Goal: Task Accomplishment & Management: Complete application form

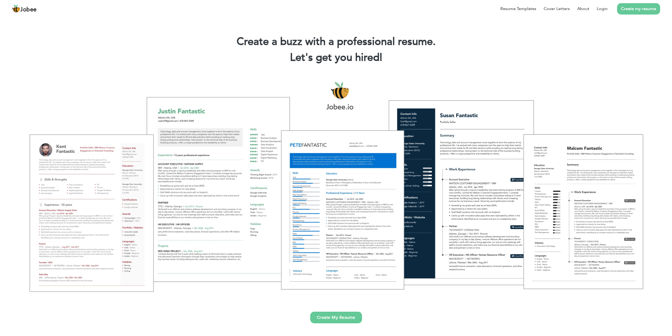
click at [341, 318] on link "Create My Resume" at bounding box center [336, 317] width 52 height 12
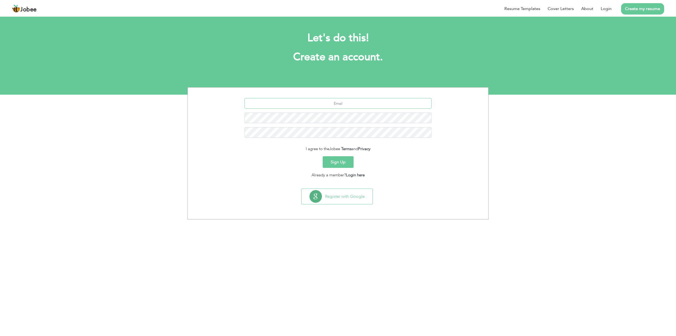
click at [330, 104] on input "text" at bounding box center [338, 103] width 187 height 11
type input "m.tahirameen@gmail.com"
click at [341, 161] on button "Sign Up" at bounding box center [338, 162] width 31 height 12
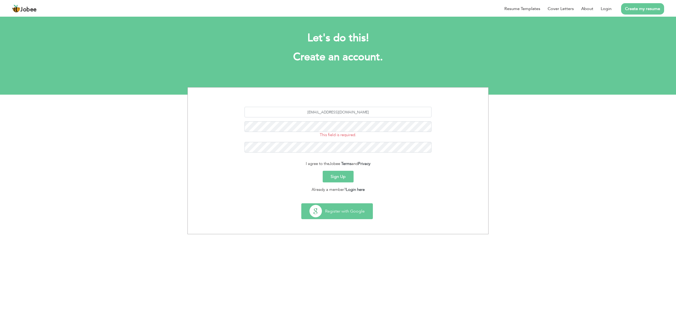
click at [348, 214] on button "Register with Google" at bounding box center [337, 210] width 71 height 15
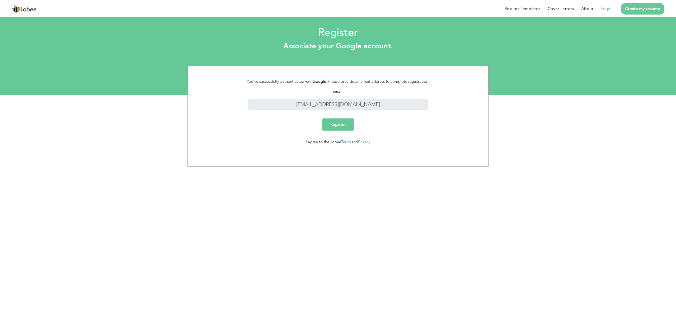
click at [340, 127] on input "Register" at bounding box center [338, 124] width 32 height 12
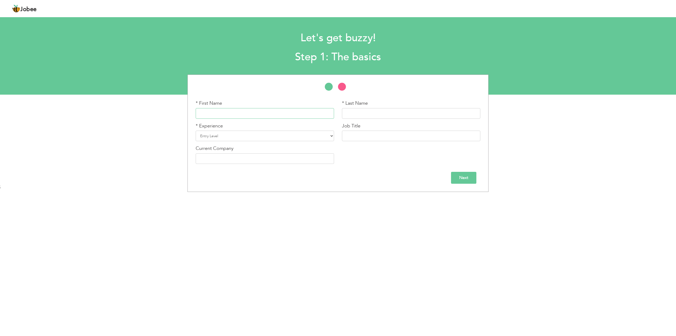
click at [236, 111] on input "text" at bounding box center [265, 113] width 138 height 11
type input "[DEMOGRAPHIC_DATA]"
click at [370, 114] on input "Tahir" at bounding box center [411, 113] width 138 height 11
type input "Tahir Ameen"
click at [295, 134] on select "Entry Level Less than 1 Year 1 Year 2 Years 3 Years 4 Years 5 Years 6 Years 7 Y…" at bounding box center [265, 135] width 138 height 11
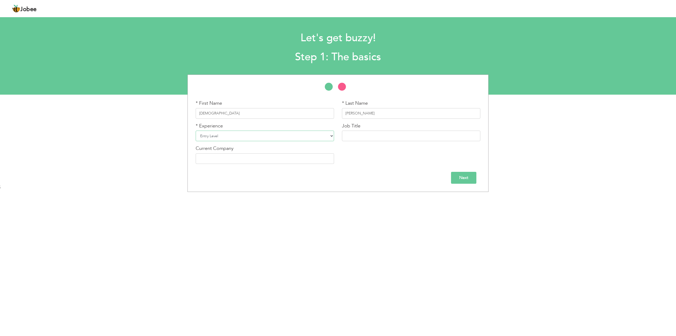
select select "12"
click at [196, 130] on select "Entry Level Less than 1 Year 1 Year 2 Years 3 Years 4 Years 5 Years 6 Years 7 Y…" at bounding box center [265, 135] width 138 height 11
click at [361, 138] on input "text" at bounding box center [411, 135] width 138 height 11
type input "Project Manager"
click at [231, 159] on input "text" at bounding box center [265, 158] width 138 height 11
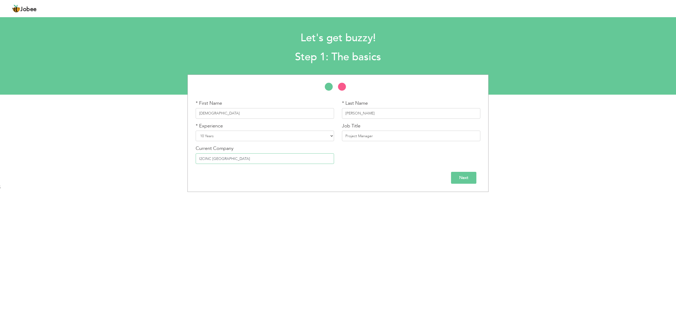
click at [211, 158] on input "I2CINC Pakistan" at bounding box center [265, 158] width 138 height 11
click at [238, 158] on input "I2CINC Pakistan" at bounding box center [265, 158] width 138 height 11
click at [212, 158] on input "I2CINC Pakistan" at bounding box center [265, 158] width 138 height 11
type input "I2CINC"
click at [465, 176] on input "Next" at bounding box center [463, 178] width 25 height 12
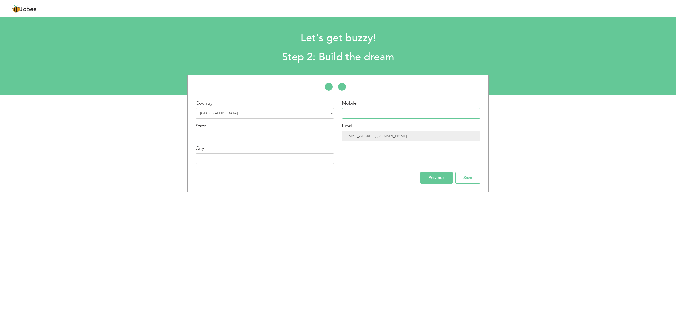
click at [361, 113] on input "text" at bounding box center [411, 113] width 138 height 11
type input "03236221716"
type input "LAHORE"
click at [470, 179] on input "Save" at bounding box center [467, 178] width 25 height 12
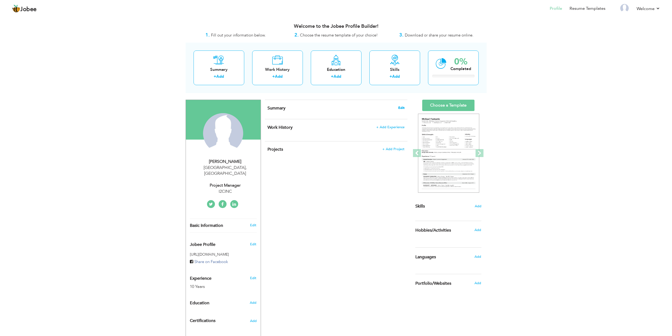
click at [402, 109] on span "Edit" at bounding box center [401, 108] width 6 height 4
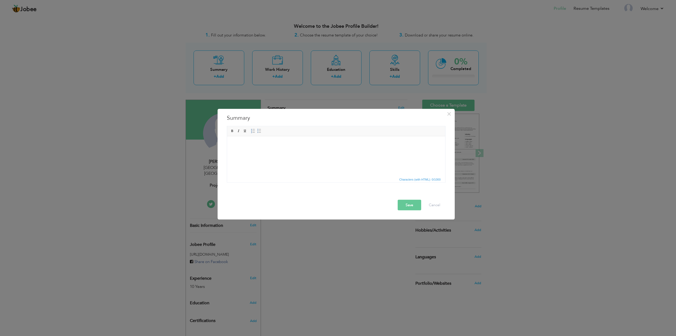
click at [255, 145] on body at bounding box center [336, 144] width 208 height 6
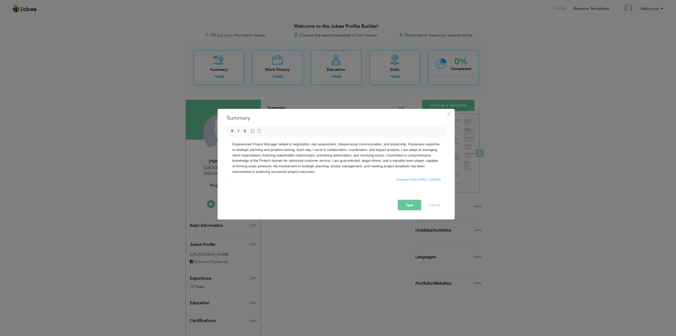
scroll to position [1, 0]
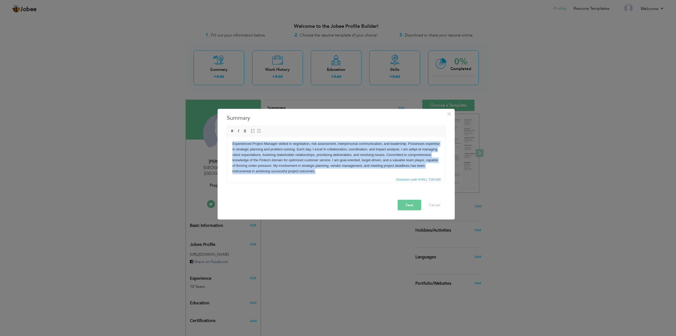
drag, startPoint x: 353, startPoint y: 171, endPoint x: 230, endPoint y: 141, distance: 126.9
click at [230, 141] on html "Experienced Project Manager skilled in negotiation, risk assessment, interperso…" at bounding box center [336, 157] width 218 height 44
click at [321, 157] on body "Experienced Project Manager skilled in negotiation, risk assessment, interperso…" at bounding box center [336, 157] width 208 height 33
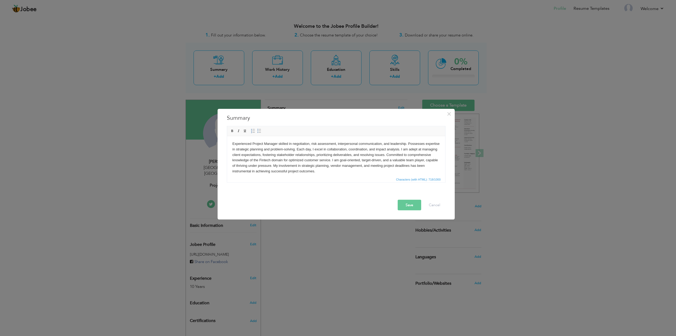
click at [412, 208] on button "Save" at bounding box center [410, 204] width 24 height 11
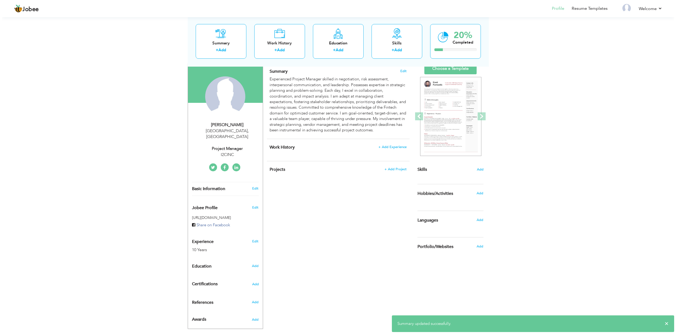
scroll to position [37, 0]
click at [389, 146] on span "+ Add Experience" at bounding box center [390, 146] width 29 height 4
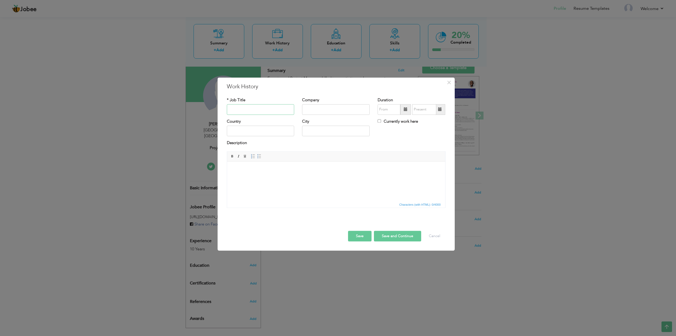
click at [264, 109] on input "text" at bounding box center [261, 109] width 68 height 11
click at [250, 111] on input "text" at bounding box center [261, 109] width 68 height 11
paste input "Project Manager"
type input "Project Manager"
click at [329, 109] on input "text" at bounding box center [336, 109] width 68 height 11
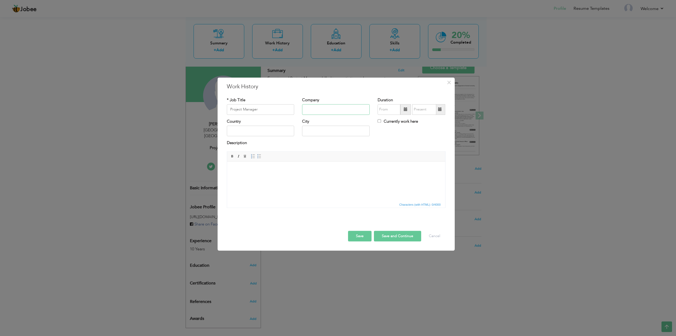
paste input "I2c inc"
type input "I2c inc"
click at [405, 110] on span at bounding box center [406, 109] width 4 height 4
type input "08/2025"
click at [420, 134] on span "2022" at bounding box center [420, 133] width 14 height 14
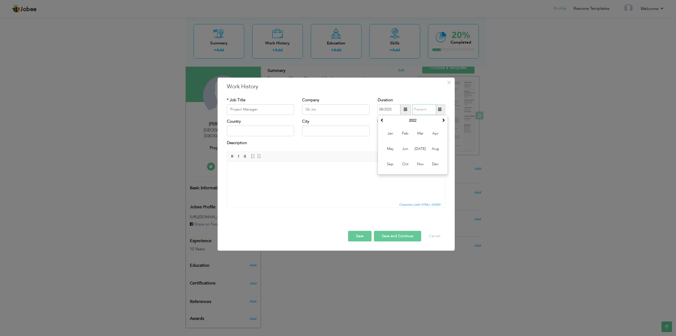
type input "08/2025"
click at [429, 109] on input "08/2025" at bounding box center [424, 109] width 24 height 11
click at [400, 122] on label "Currently work here" at bounding box center [398, 122] width 40 height 6
click at [381, 122] on input "Currently work here" at bounding box center [379, 120] width 3 height 3
checkbox input "true"
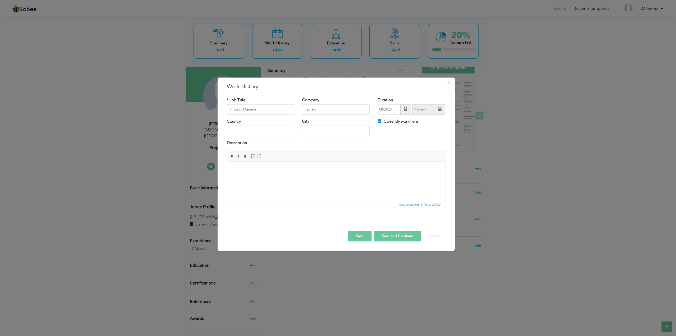
click at [395, 121] on label "Currently work here" at bounding box center [398, 122] width 40 height 6
click at [381, 121] on input "Currently work here" at bounding box center [379, 120] width 3 height 3
click at [380, 122] on input "Currently work here" at bounding box center [379, 120] width 3 height 3
checkbox input "true"
click at [407, 109] on span at bounding box center [406, 109] width 4 height 4
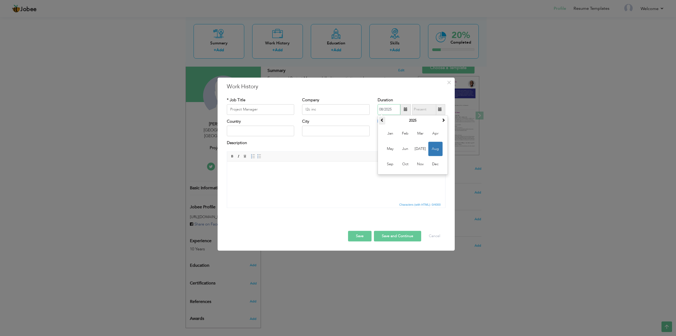
click at [384, 122] on th at bounding box center [382, 120] width 6 height 8
click at [421, 149] on span "Jul" at bounding box center [420, 149] width 14 height 14
type input "07/2022"
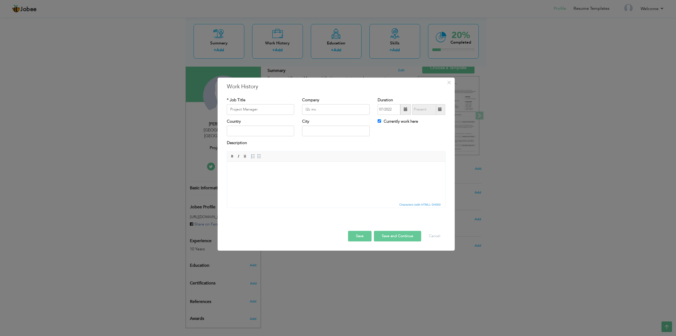
click at [253, 167] on body at bounding box center [336, 170] width 208 height 6
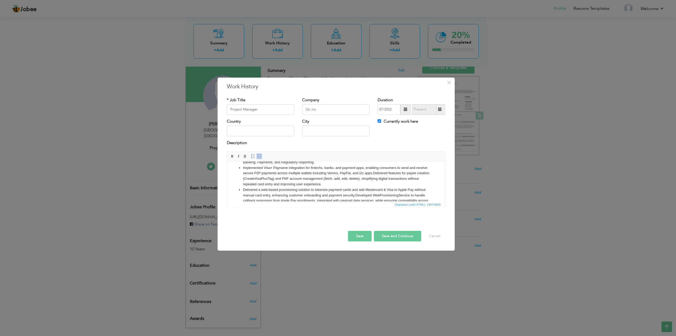
scroll to position [0, 0]
click at [395, 237] on button "Save and Continue" at bounding box center [397, 236] width 47 height 11
checkbox input "false"
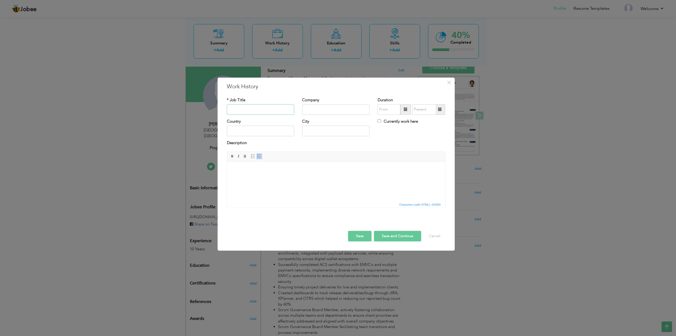
click at [265, 111] on input "text" at bounding box center [261, 109] width 68 height 11
paste input "Associate Project Manager"
type input "Associate Project Manager"
click at [334, 111] on input "text" at bounding box center [336, 109] width 68 height 11
click at [408, 109] on span at bounding box center [405, 109] width 11 height 11
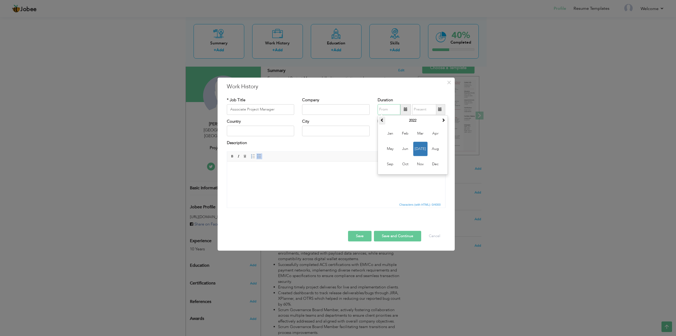
click at [382, 121] on span at bounding box center [382, 120] width 4 height 4
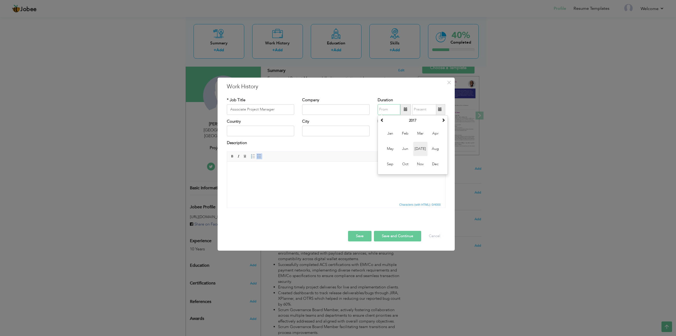
click at [421, 150] on span "Jul" at bounding box center [420, 149] width 14 height 14
type input "07/2017"
click at [439, 109] on span at bounding box center [440, 109] width 4 height 4
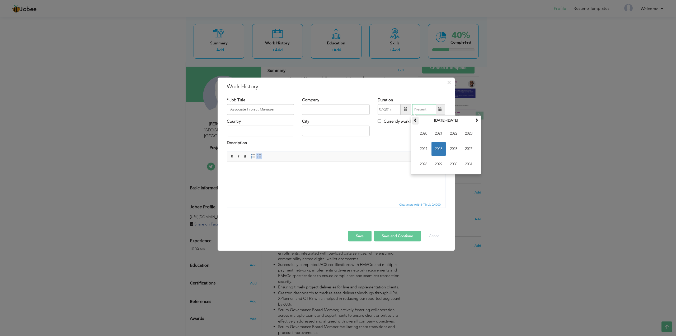
click at [415, 120] on span at bounding box center [416, 120] width 4 height 4
click at [476, 119] on span at bounding box center [477, 120] width 4 height 4
click at [452, 133] on span "2022" at bounding box center [454, 133] width 14 height 14
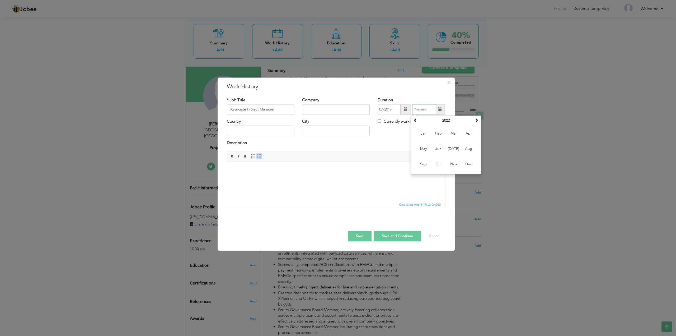
click at [421, 110] on input "text" at bounding box center [424, 109] width 24 height 11
click at [439, 109] on span at bounding box center [440, 109] width 4 height 4
click at [439, 148] on span "Jun" at bounding box center [438, 149] width 14 height 14
type input "06/2022"
click at [312, 110] on input "text" at bounding box center [336, 109] width 68 height 11
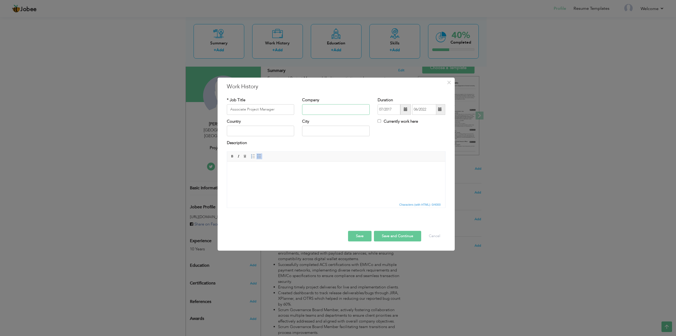
click at [333, 110] on input "text" at bounding box center [336, 109] width 68 height 11
paste input "I2c Inc"
type input "I2c Inc"
click at [247, 166] on html at bounding box center [336, 169] width 218 height 16
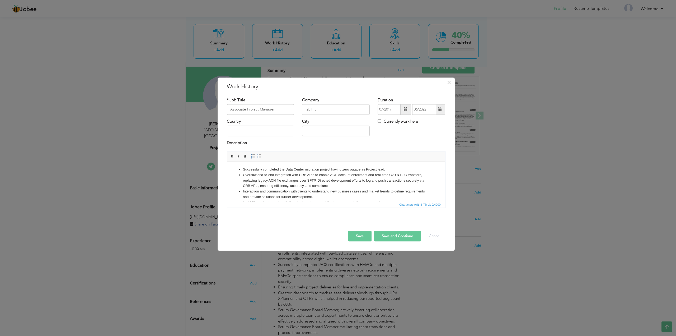
scroll to position [25, 0]
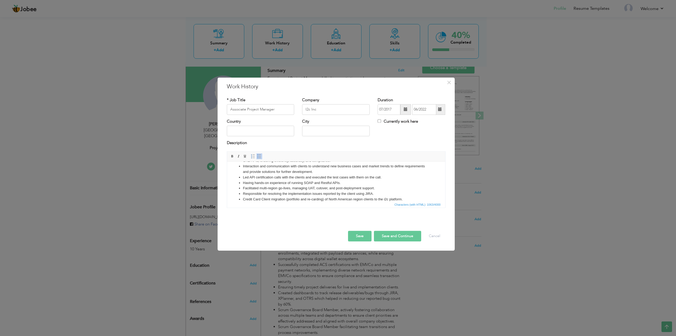
click at [400, 238] on button "Save and Continue" at bounding box center [397, 236] width 47 height 11
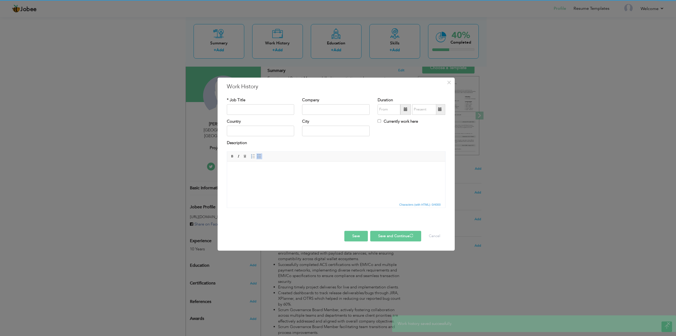
scroll to position [0, 0]
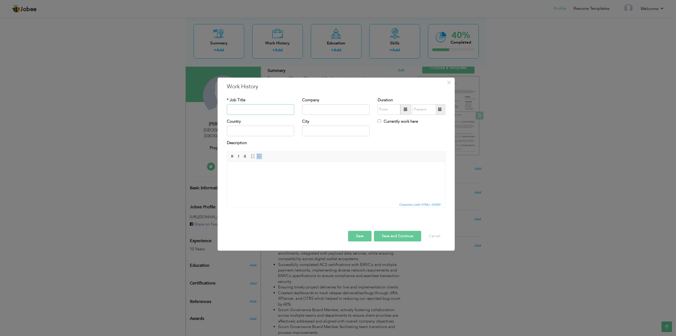
click at [257, 111] on input "text" at bounding box center [261, 109] width 68 height 11
paste input "Technical Project Lead"
type input "Technical Project Lead"
click at [405, 109] on span at bounding box center [406, 109] width 4 height 4
click at [384, 120] on span at bounding box center [382, 120] width 4 height 4
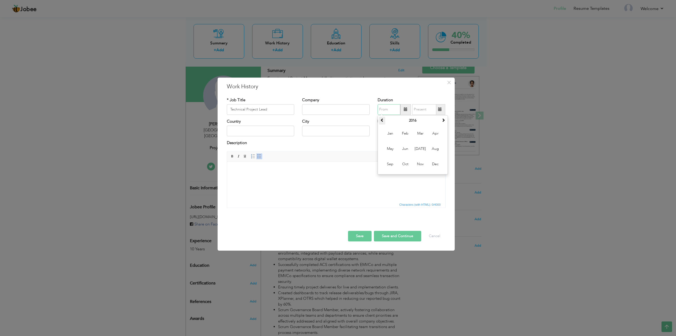
click at [384, 120] on span at bounding box center [382, 120] width 4 height 4
click at [405, 147] on span "Jun" at bounding box center [405, 149] width 14 height 14
type input "06/2015"
click at [439, 109] on span at bounding box center [440, 109] width 4 height 4
click at [417, 121] on span at bounding box center [416, 120] width 4 height 4
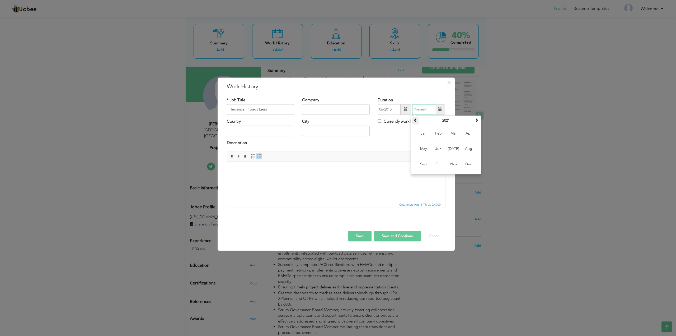
click at [417, 121] on span at bounding box center [416, 120] width 4 height 4
click at [439, 149] on span "Jun" at bounding box center [438, 149] width 14 height 14
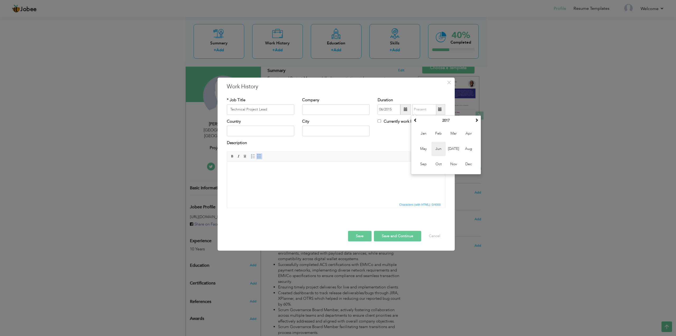
type input "06/2017"
click at [313, 107] on input "text" at bounding box center [336, 109] width 68 height 11
click at [341, 109] on input "text" at bounding box center [336, 109] width 68 height 11
paste input "I2c Inc"
type input "I2c Inc"
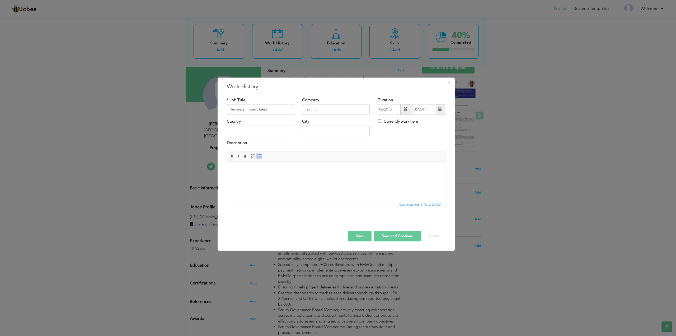
click at [284, 176] on html at bounding box center [336, 169] width 218 height 16
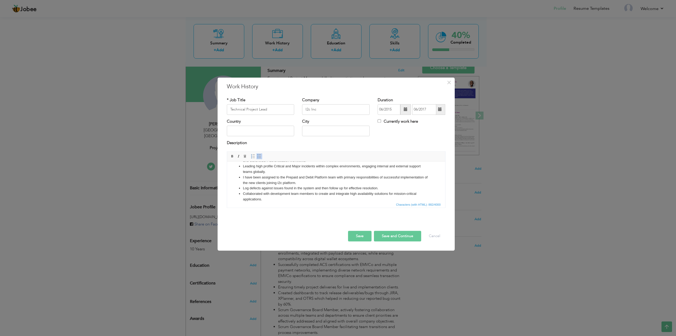
click at [402, 236] on button "Save and Continue" at bounding box center [397, 236] width 47 height 11
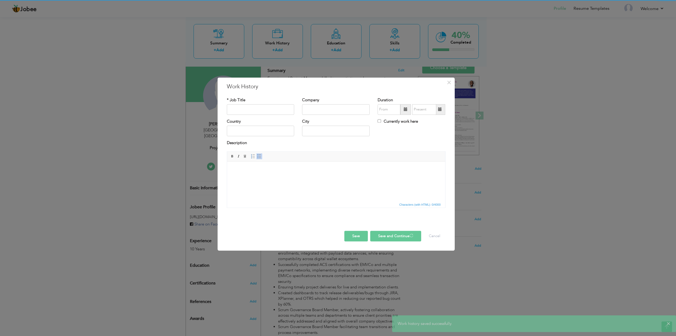
scroll to position [0, 0]
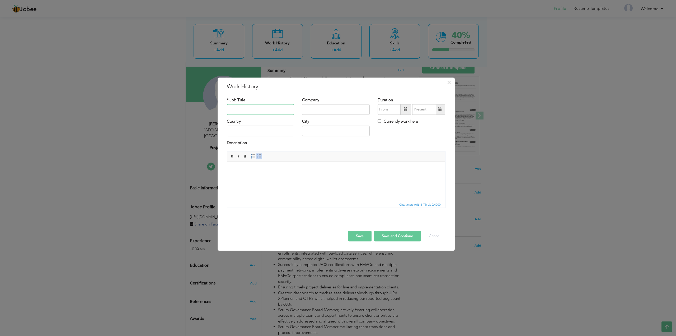
click at [263, 109] on input "text" at bounding box center [261, 109] width 68 height 11
paste input "Escalation Engineer (DevOps)"
type input "Escalation Engineer (DevOps)"
click at [318, 108] on input "text" at bounding box center [336, 109] width 68 height 11
paste input "I2c Inc"
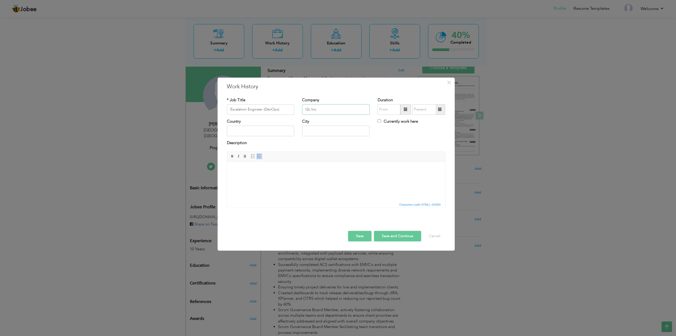
type input "I2c Inc"
click at [406, 108] on span at bounding box center [406, 109] width 4 height 4
click at [383, 121] on span at bounding box center [382, 120] width 4 height 4
click at [408, 149] on span "Jun" at bounding box center [405, 149] width 14 height 14
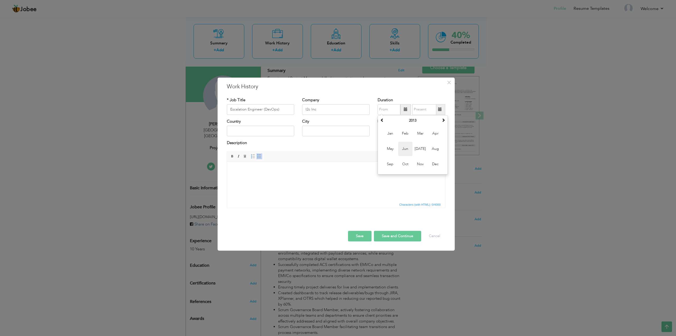
type input "06/2013"
click at [439, 110] on span at bounding box center [440, 109] width 4 height 4
click at [415, 120] on span at bounding box center [416, 120] width 4 height 4
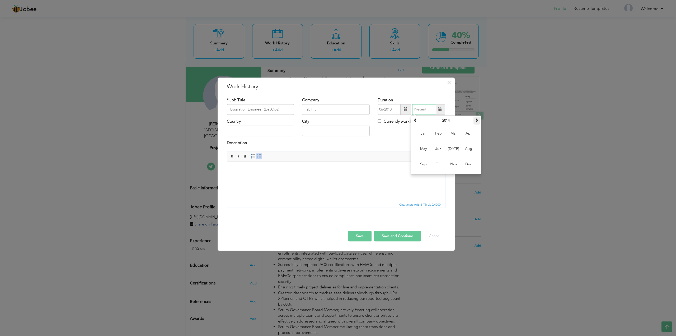
click at [478, 119] on span at bounding box center [477, 120] width 4 height 4
click at [440, 147] on span "Jun" at bounding box center [438, 149] width 14 height 14
type input "06/2015"
click at [270, 172] on html at bounding box center [336, 169] width 218 height 16
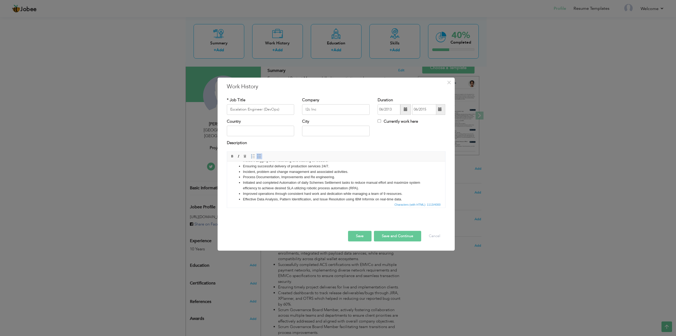
click at [399, 235] on button "Save and Continue" at bounding box center [397, 236] width 47 height 11
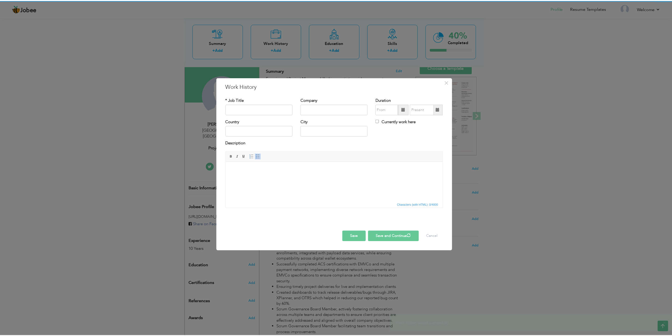
scroll to position [0, 0]
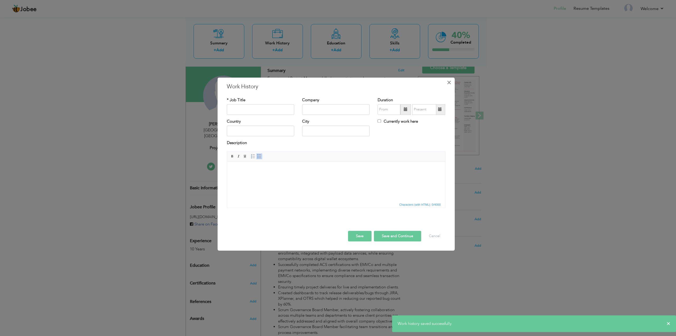
click at [450, 82] on span "×" at bounding box center [449, 83] width 4 height 10
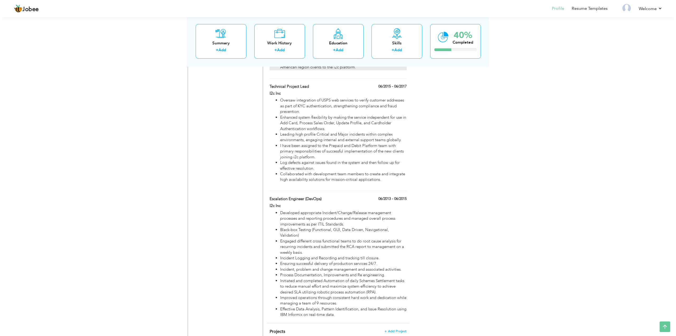
scroll to position [490, 0]
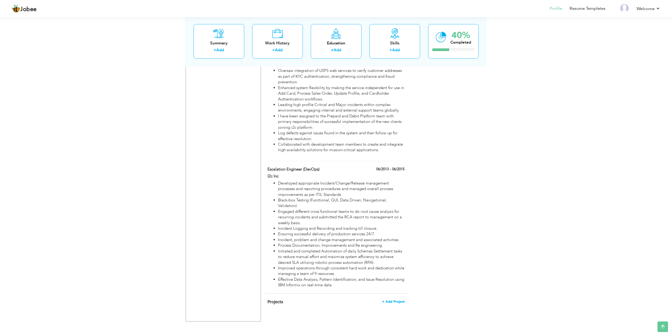
click at [396, 302] on span "+ Add Project" at bounding box center [393, 301] width 22 height 4
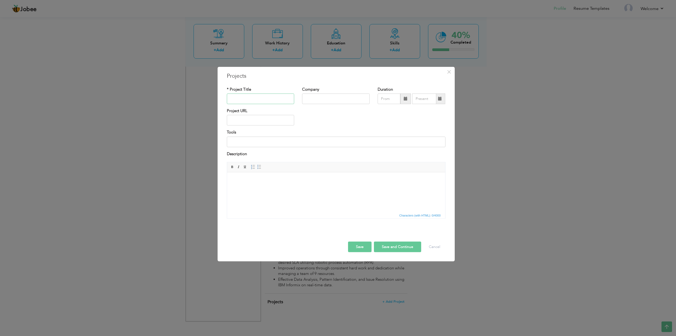
click at [266, 97] on input "text" at bounding box center [261, 98] width 68 height 11
type input "Projects"
click at [260, 181] on body at bounding box center [336, 180] width 208 height 6
click at [272, 184] on html at bounding box center [336, 180] width 218 height 16
drag, startPoint x: 272, startPoint y: 184, endPoint x: 247, endPoint y: 186, distance: 25.7
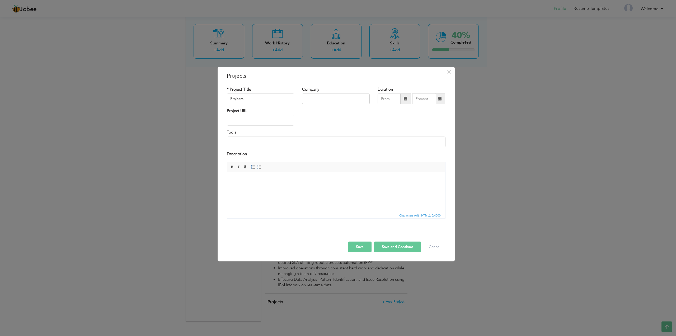
click at [247, 186] on html at bounding box center [336, 180] width 218 height 16
click at [253, 99] on input "Projects" at bounding box center [261, 98] width 68 height 11
click at [254, 121] on input "text" at bounding box center [261, 120] width 68 height 11
click at [269, 174] on html at bounding box center [336, 180] width 218 height 16
click at [250, 180] on body at bounding box center [336, 180] width 208 height 6
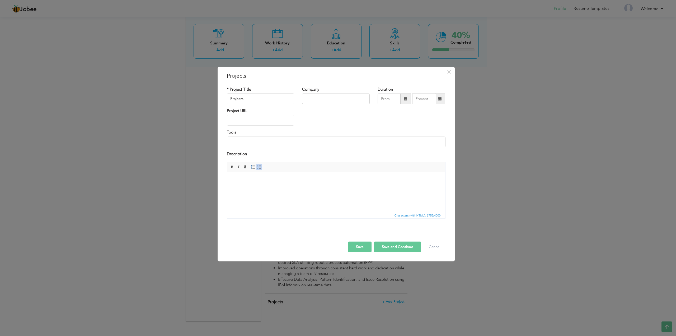
scroll to position [86, 0]
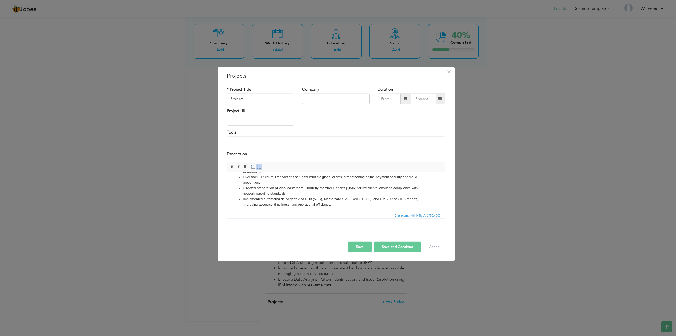
click at [393, 248] on button "Save and Continue" at bounding box center [397, 246] width 47 height 11
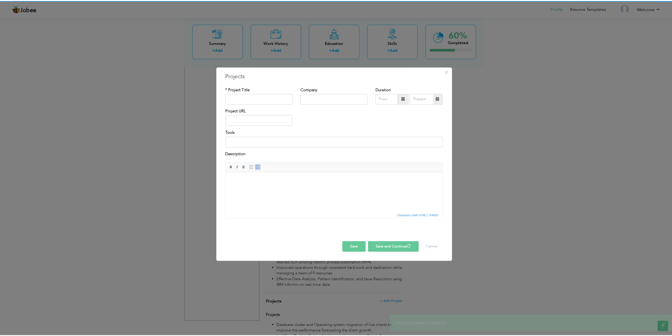
scroll to position [0, 0]
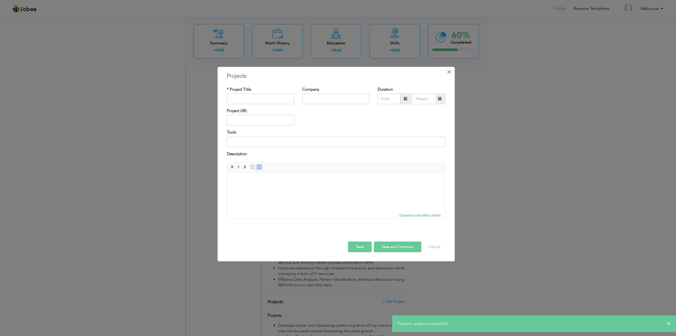
click at [452, 73] on button "×" at bounding box center [449, 71] width 8 height 8
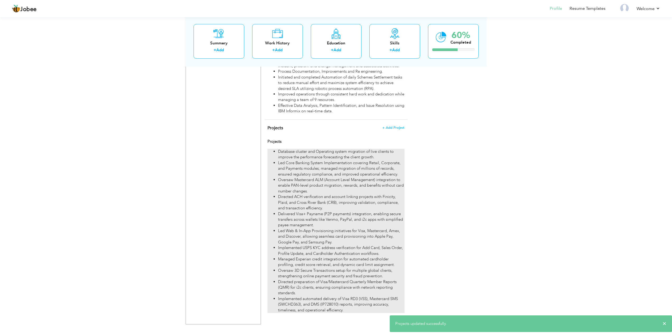
scroll to position [666, 0]
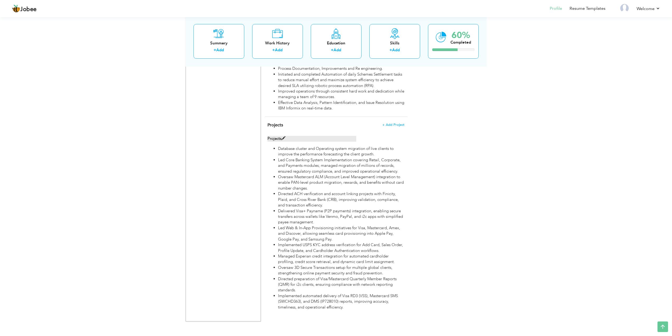
click at [281, 139] on label "Projects" at bounding box center [311, 139] width 89 height 6
type input "Projects"
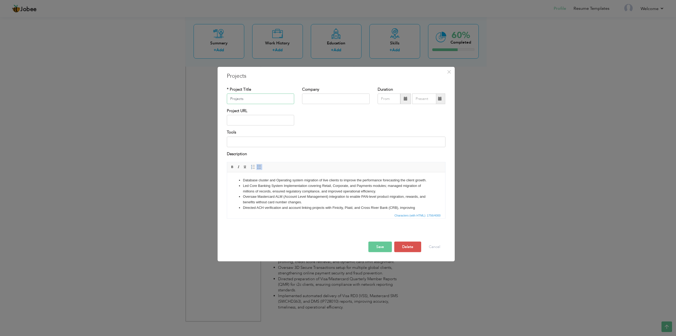
drag, startPoint x: 255, startPoint y: 100, endPoint x: 216, endPoint y: 101, distance: 39.4
click at [216, 101] on div "× Projects * Project Title Projects Company Duration Project URL Tools" at bounding box center [338, 168] width 676 height 336
click at [379, 248] on button "Save" at bounding box center [380, 246] width 24 height 11
click at [449, 73] on span "×" at bounding box center [449, 72] width 4 height 10
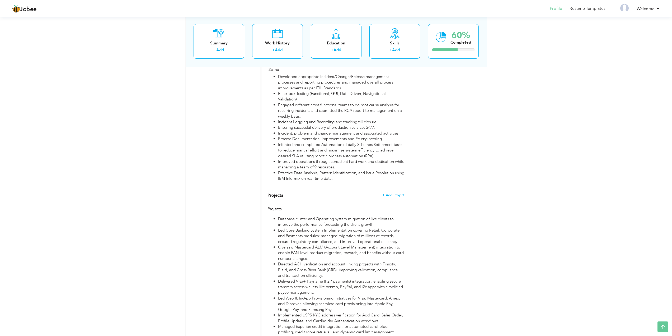
scroll to position [613, 0]
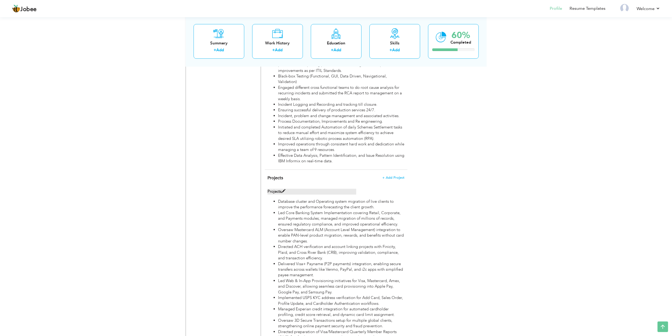
click at [284, 191] on span at bounding box center [283, 191] width 4 height 4
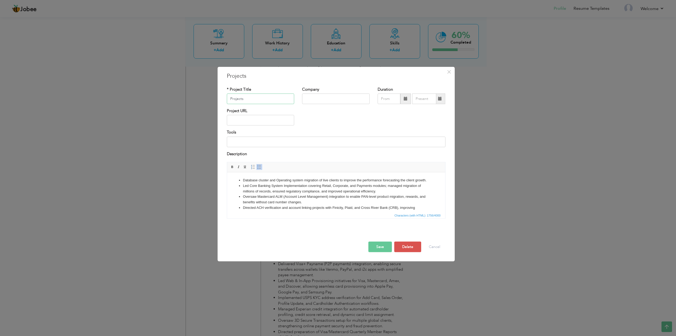
drag, startPoint x: 244, startPoint y: 99, endPoint x: 225, endPoint y: 100, distance: 19.1
click at [225, 100] on div "* Project Title Projects" at bounding box center [261, 96] width 76 height 21
type input "i"
type input "Highlights"
click at [377, 246] on button "Save" at bounding box center [380, 246] width 24 height 11
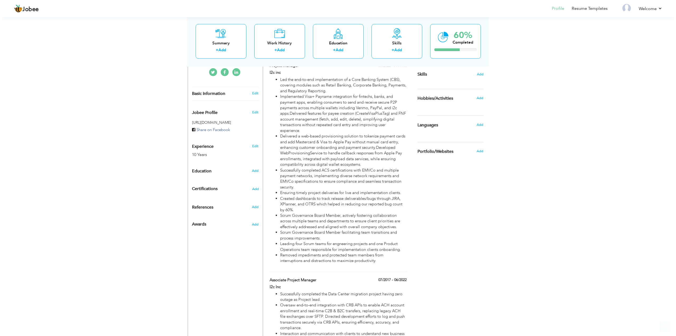
scroll to position [132, 0]
click at [253, 168] on span "Add" at bounding box center [253, 170] width 7 height 5
radio input "true"
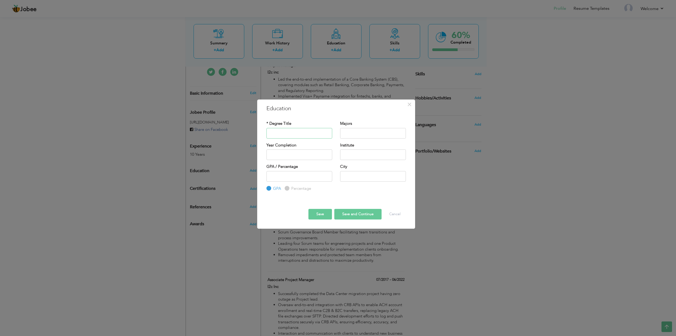
click at [286, 132] on input "text" at bounding box center [299, 133] width 66 height 11
paste input "Punjab University College of Information Technology"
type input "Punjab University College of Information Technology"
paste input "Msc"
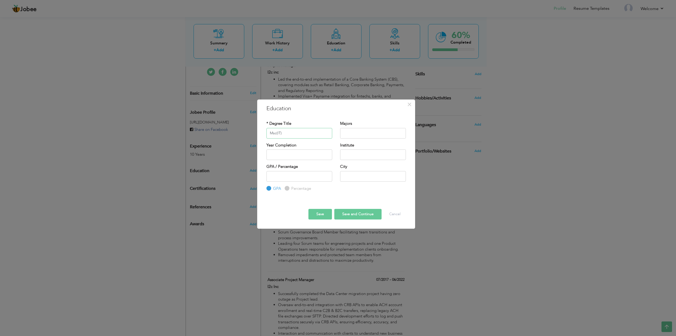
type input "Msc(IT)"
click at [295, 151] on input "2025" at bounding box center [299, 154] width 66 height 11
click at [271, 167] on span at bounding box center [271, 165] width 4 height 4
click at [322, 178] on span "2013" at bounding box center [324, 178] width 14 height 14
type input "2013"
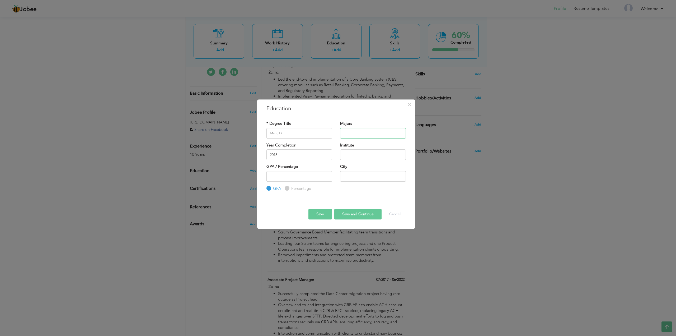
click at [355, 133] on input "text" at bounding box center [373, 133] width 66 height 11
click at [357, 156] on input "text" at bounding box center [373, 154] width 66 height 11
paste input "Punjab University College of Information Technology"
type input "Punjab University College of Information Technology"
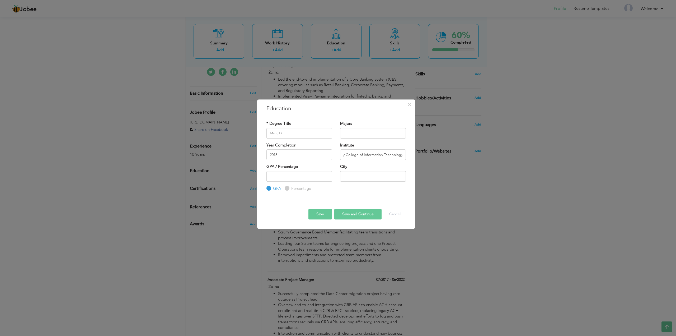
click at [361, 215] on button "Save and Continue" at bounding box center [357, 214] width 47 height 11
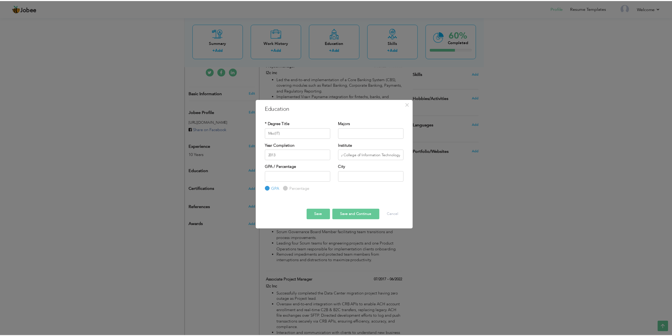
scroll to position [0, 0]
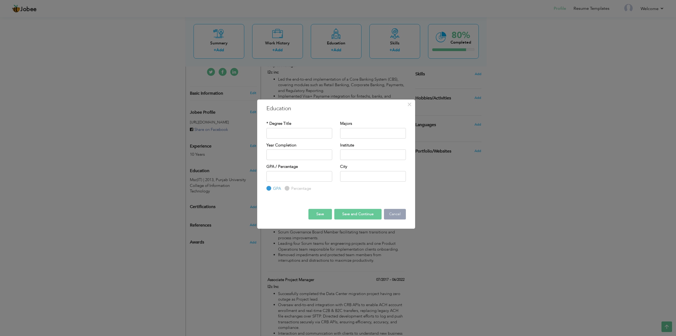
click at [395, 213] on button "Cancel" at bounding box center [395, 214] width 22 height 11
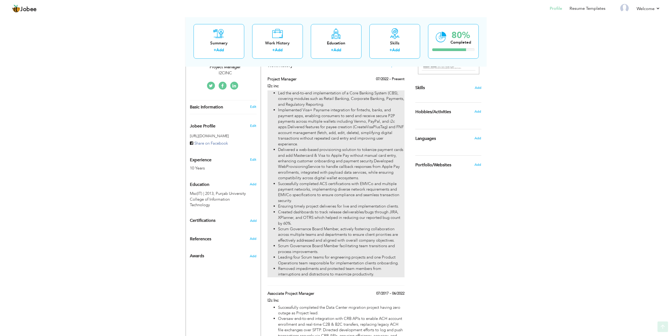
scroll to position [132, 0]
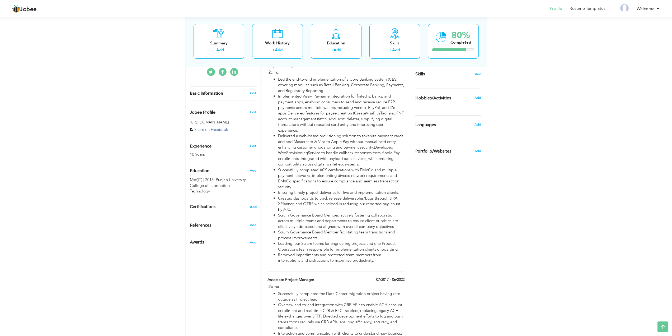
click at [252, 205] on span "Add" at bounding box center [253, 207] width 7 height 4
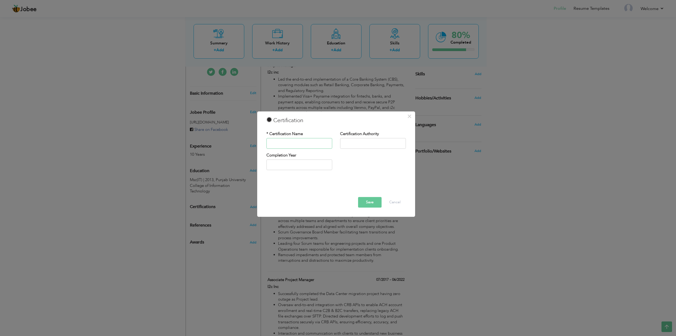
click at [292, 141] on input "text" at bounding box center [299, 143] width 66 height 11
paste input "PSM Professional Scrum Master™ I"
type input "PSM Professional Scrum Master™ I"
click at [372, 203] on button "Save" at bounding box center [370, 202] width 24 height 11
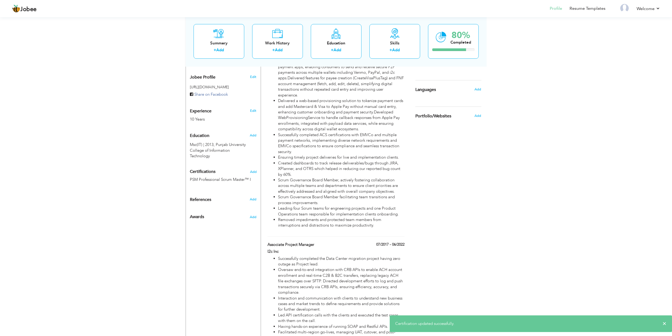
scroll to position [158, 0]
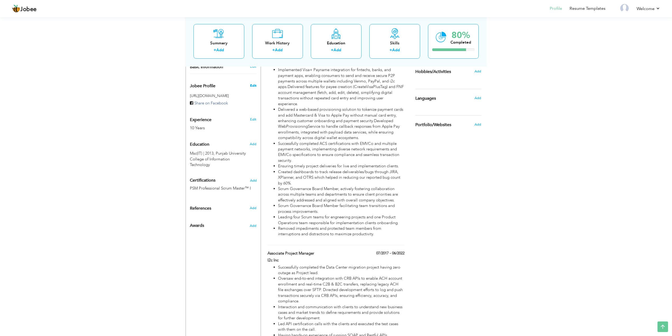
click at [254, 83] on span "Edit" at bounding box center [253, 85] width 6 height 5
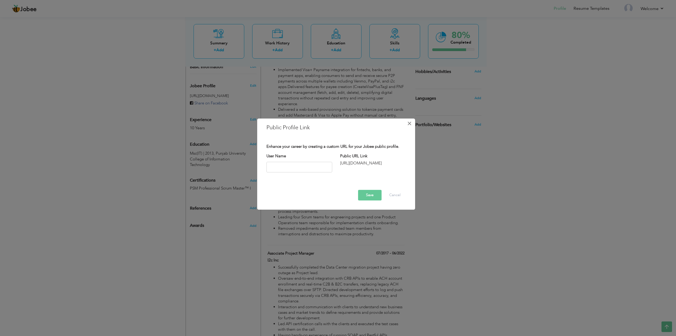
click at [409, 125] on span "×" at bounding box center [409, 124] width 4 height 10
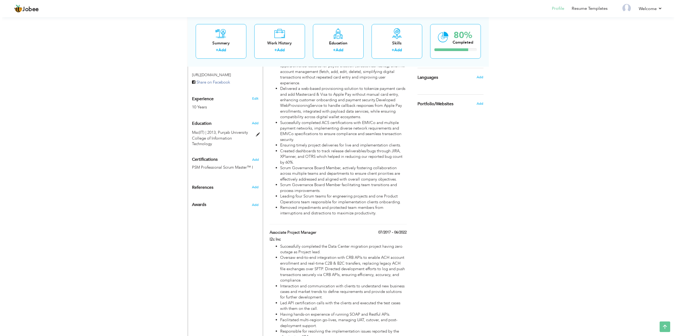
scroll to position [211, 0]
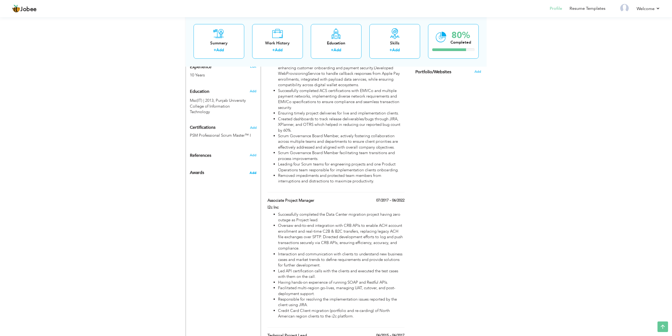
click at [253, 170] on span "Add" at bounding box center [253, 172] width 7 height 5
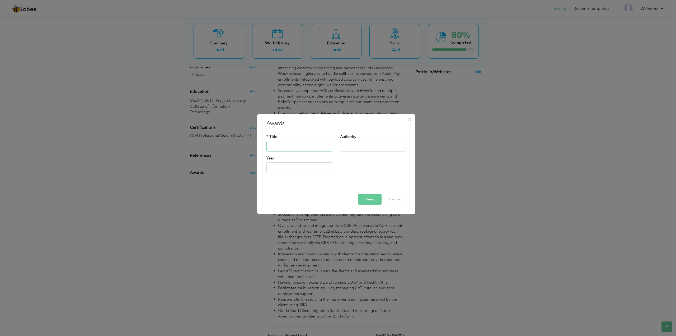
paste input "Outstanding Employee of the year of DevOps"
type input "Outstanding Employee of the year of DevOps"
click at [357, 147] on input "text" at bounding box center [373, 146] width 66 height 11
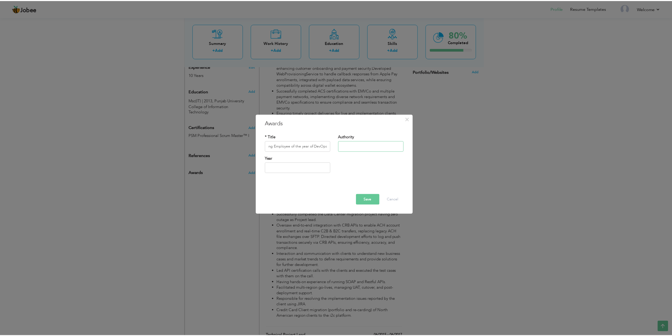
scroll to position [0, 0]
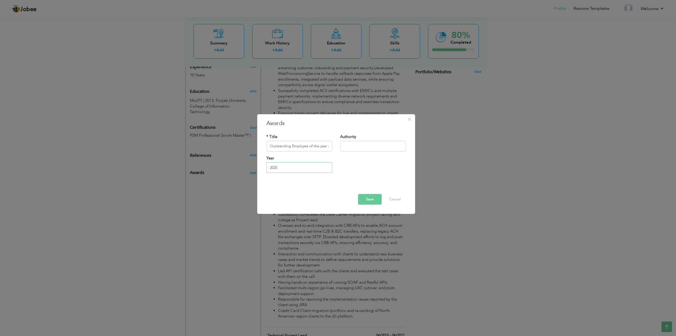
click at [307, 166] on input "2025" at bounding box center [299, 167] width 66 height 11
click at [270, 180] on span at bounding box center [271, 178] width 4 height 4
click at [311, 207] on span "2016" at bounding box center [309, 207] width 14 height 14
type input "2016"
click at [370, 200] on button "Save" at bounding box center [370, 199] width 24 height 11
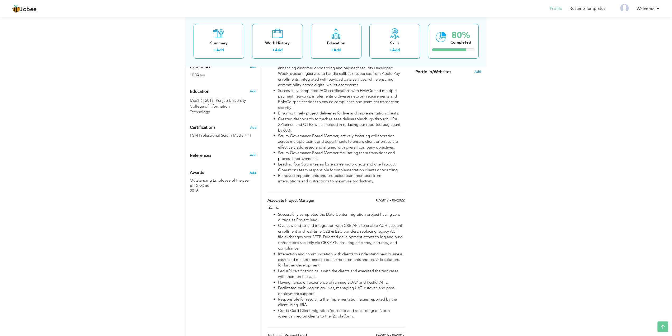
click at [254, 170] on span "Add" at bounding box center [253, 172] width 7 height 5
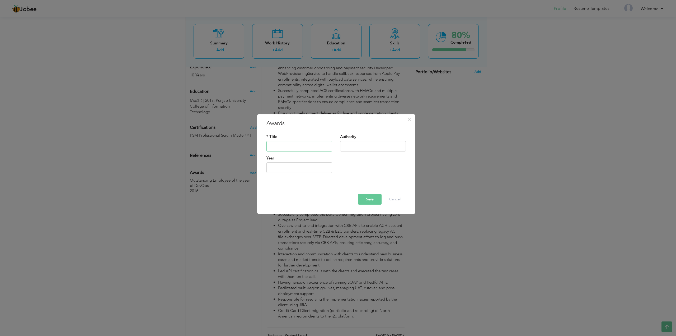
paste input "Employee of the Year of DevOps"
type input "Employee of the Year of DevOps"
click at [285, 168] on input "text" at bounding box center [299, 167] width 66 height 11
click at [311, 208] on span "2017" at bounding box center [309, 207] width 14 height 14
type input "2017"
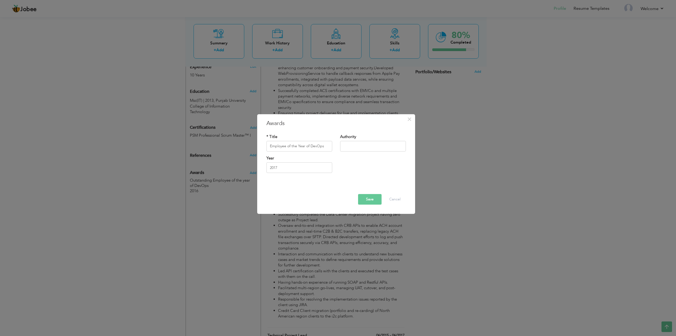
click at [372, 202] on button "Save" at bounding box center [370, 199] width 24 height 11
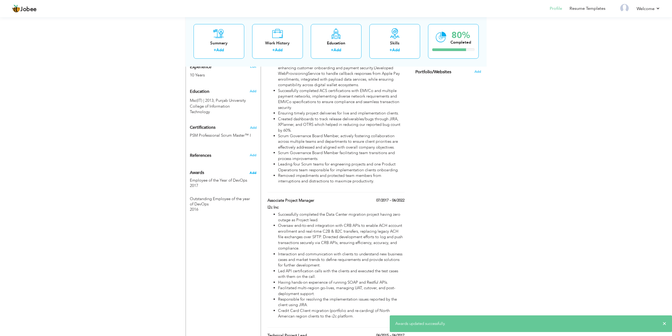
click at [253, 170] on span "Add" at bounding box center [253, 172] width 7 height 5
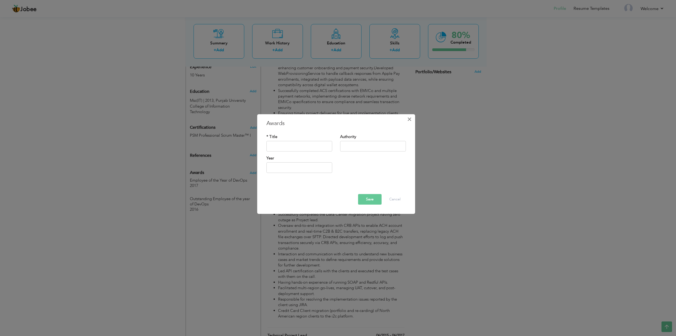
click at [410, 119] on span "×" at bounding box center [409, 119] width 4 height 10
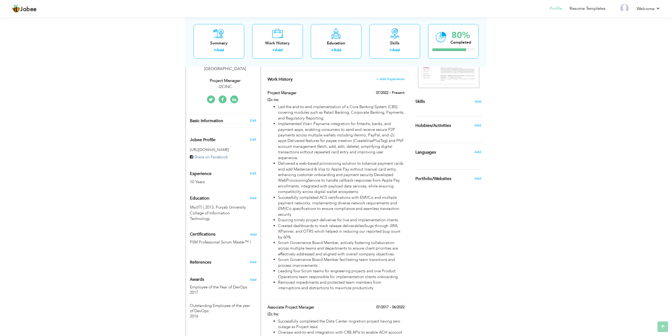
scroll to position [106, 0]
click at [477, 100] on span "Add" at bounding box center [478, 100] width 7 height 5
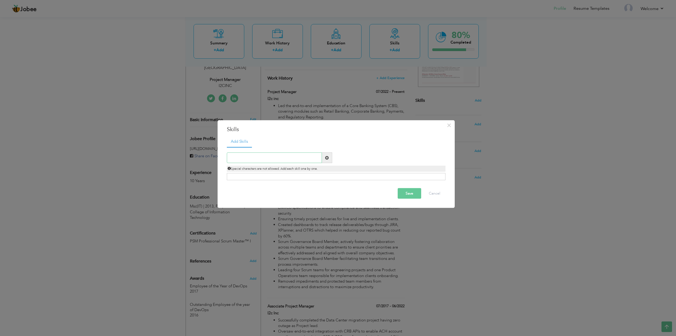
click at [250, 156] on input "text" at bounding box center [274, 157] width 95 height 11
type input "P"
type input "API"
click at [250, 177] on div "Click on , to mark skill as primary." at bounding box center [336, 176] width 219 height 7
click at [250, 156] on input "API" at bounding box center [274, 157] width 95 height 11
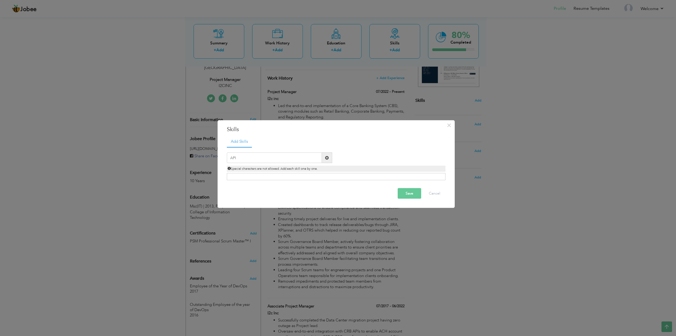
click at [326, 158] on span at bounding box center [327, 158] width 4 height 4
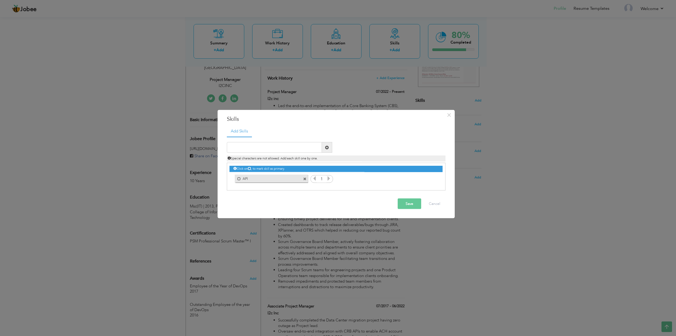
click at [314, 179] on icon at bounding box center [314, 178] width 5 height 5
click at [305, 179] on span at bounding box center [304, 178] width 3 height 3
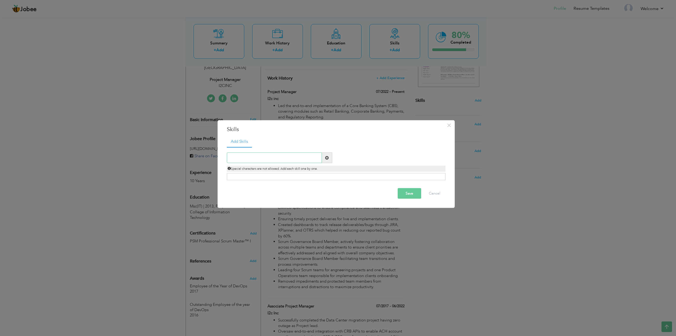
click at [246, 156] on input "text" at bounding box center [274, 157] width 95 height 11
paste input "API's,JSON,XML"
type input "API's,JSON,XML"
click at [326, 157] on span at bounding box center [327, 158] width 4 height 4
click at [280, 156] on input "text" at bounding box center [274, 157] width 95 height 11
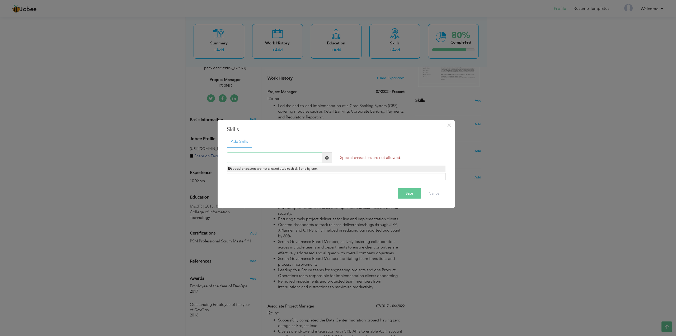
paste input "API's,JSON,XML"
type input "API,JSON,XML"
click at [325, 157] on span at bounding box center [327, 158] width 4 height 4
click at [293, 157] on input "text" at bounding box center [274, 157] width 95 height 11
paste input "API's,JSON,XML"
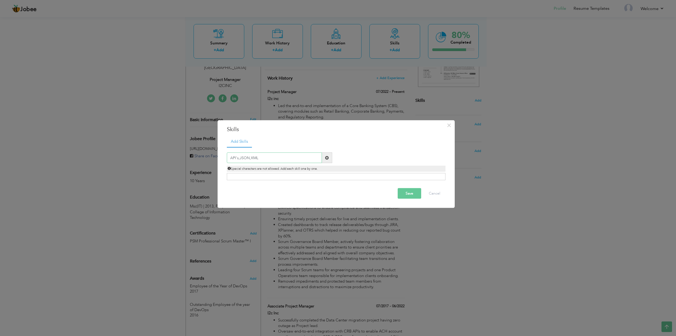
click at [240, 158] on input "API's,JSON,XML" at bounding box center [274, 157] width 95 height 11
type input "API,JSON,XML"
click at [327, 157] on span at bounding box center [327, 158] width 4 height 4
click at [288, 155] on input "text" at bounding box center [274, 157] width 95 height 11
click at [270, 159] on input "text" at bounding box center [274, 157] width 95 height 11
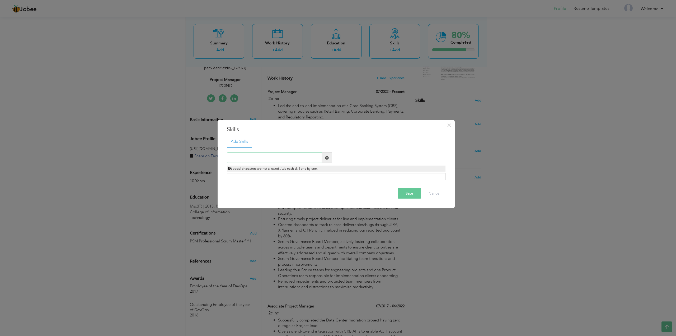
paste input "API,JSON,XML"
type input "API,JSON,XML"
click at [329, 158] on span at bounding box center [327, 157] width 10 height 11
click at [295, 159] on input "text" at bounding box center [274, 157] width 95 height 11
paste input "API,JSON,XML"
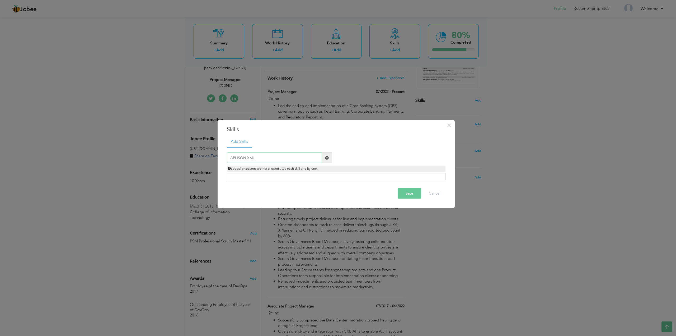
type input "APIJSON XML"
click at [328, 156] on span at bounding box center [327, 158] width 4 height 4
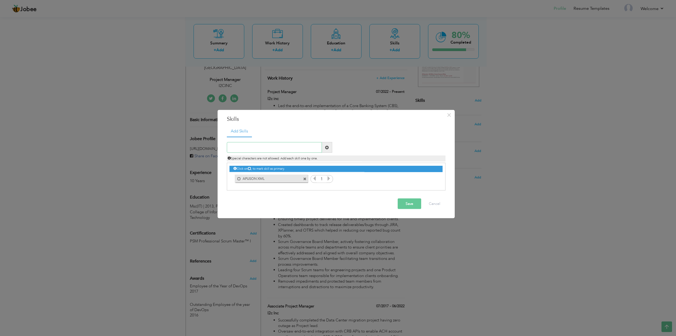
click at [288, 148] on input "text" at bounding box center [274, 147] width 95 height 11
paste input "Agile, SCRUM, KANBAN & DevOps"
type input "Agile, SCRUM, KANBAN & DevOps"
click at [326, 145] on span at bounding box center [327, 147] width 4 height 4
click at [283, 146] on input "text" at bounding box center [274, 147] width 95 height 11
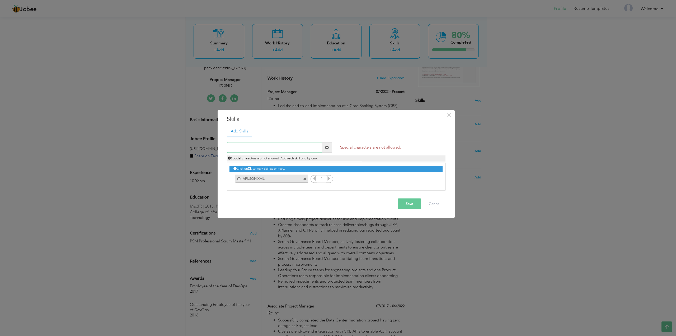
paste input "Agile, SCRUM, KANBAN & DevOps"
click at [241, 147] on input "Agile, SCRUM, KANBAN & DevOps" at bounding box center [274, 147] width 95 height 11
type input "Agile SCRUM KANBAN & DevOps"
click at [326, 148] on span at bounding box center [327, 147] width 4 height 4
click at [409, 178] on span at bounding box center [407, 178] width 3 height 3
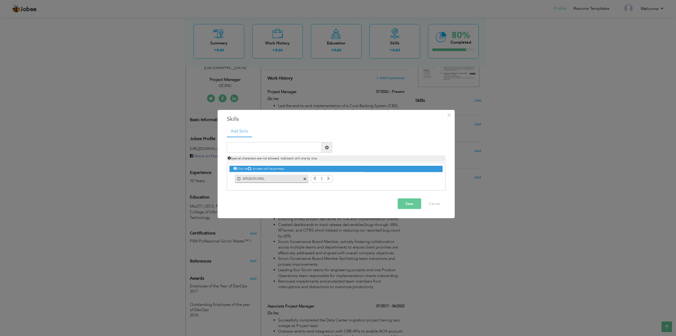
click at [305, 179] on span at bounding box center [304, 178] width 3 height 3
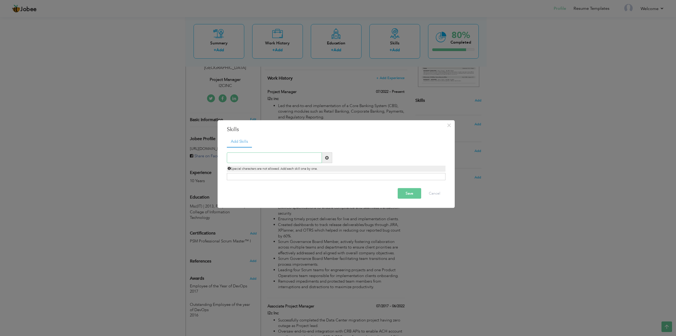
click at [261, 158] on input "text" at bounding box center [274, 157] width 95 height 11
click at [442, 194] on button "Cancel" at bounding box center [435, 193] width 22 height 11
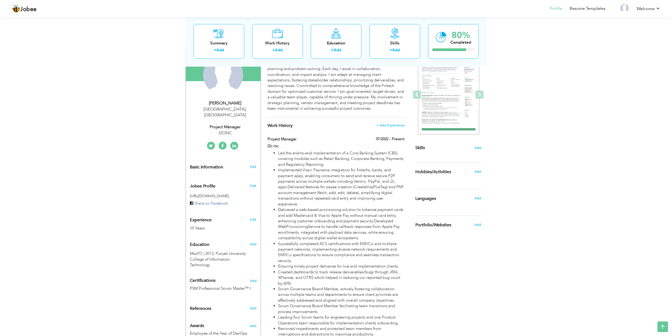
scroll to position [53, 0]
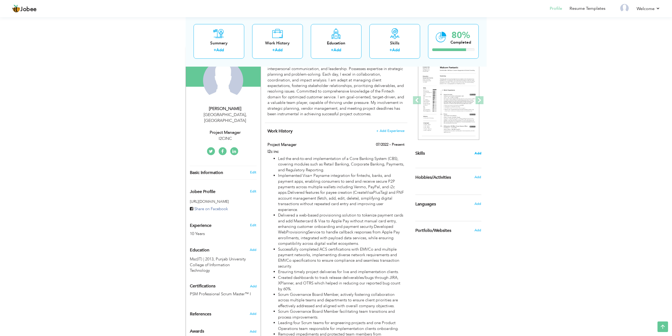
click at [478, 153] on span "Add" at bounding box center [478, 153] width 7 height 5
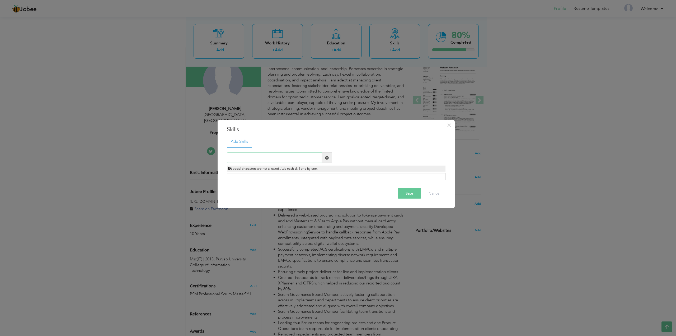
click at [255, 159] on input "text" at bounding box center [274, 157] width 95 height 11
paste input "estful & Soap API's, Wallets, 3DS ,JIRA Tracking"
click at [229, 158] on input "estful & Soap API's, Wallets, 3DS ,JIRA Tracking" at bounding box center [274, 157] width 95 height 11
type input "Restful & Soap API's, Wallets, 3DS ,JIRA Tracking"
click at [328, 158] on span at bounding box center [327, 158] width 4 height 4
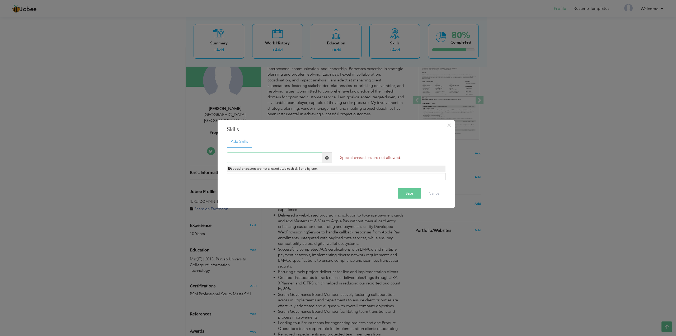
click at [293, 157] on input "text" at bounding box center [274, 157] width 95 height 11
paste input "estful & Soap API's, Wallets, 3DS ,JIRA Tracking"
click at [230, 158] on input "estful & Soap API's, Wallets, 3DS ,JIRA Tracking" at bounding box center [274, 157] width 95 height 11
drag, startPoint x: 264, startPoint y: 157, endPoint x: 321, endPoint y: 157, distance: 57.3
click at [321, 157] on input "Restful & Soap API's, Wallets, 3DS ,JIRA Tracking" at bounding box center [274, 157] width 95 height 11
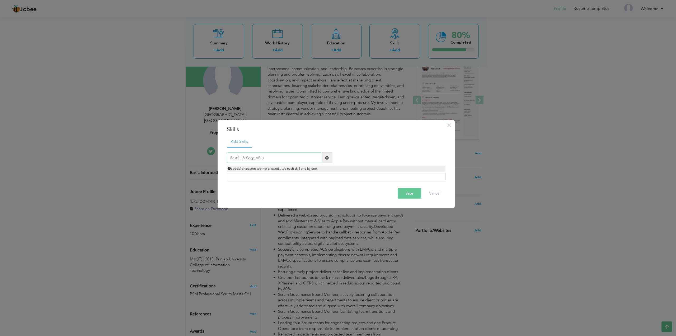
type input "Restful & Soap API's"
click at [327, 158] on span at bounding box center [327, 158] width 4 height 4
click at [298, 158] on input "text" at bounding box center [274, 157] width 95 height 11
paste input "estful & Soap API's, Wallets, 3DS ,JIRA Tracking"
click at [262, 157] on input "estful & Soap API's, Wallets, 3DS ,JIRA Tracking" at bounding box center [274, 157] width 95 height 11
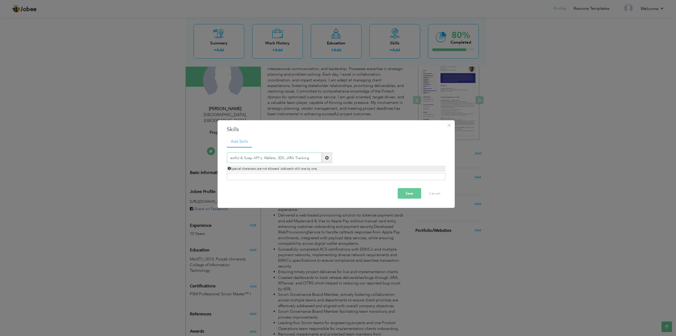
drag, startPoint x: 261, startPoint y: 157, endPoint x: 327, endPoint y: 159, distance: 66.0
click at [327, 159] on div "estful & Soap API's, Wallets, 3DS ,JIRA Tracking" at bounding box center [279, 157] width 105 height 11
click at [229, 157] on input "estful & Soap API" at bounding box center [274, 157] width 95 height 11
type input "Restful & Soap API"
click at [326, 156] on span at bounding box center [327, 158] width 4 height 4
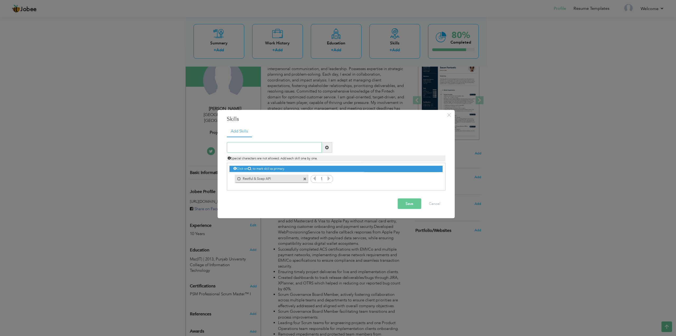
click at [245, 146] on input "text" at bounding box center [274, 147] width 95 height 11
paste input "Jira Software, Jira Service Desk"
type input "Jira Software, Jira Service Desk"
click at [326, 148] on span at bounding box center [327, 147] width 4 height 4
click at [291, 149] on input "text" at bounding box center [274, 147] width 95 height 11
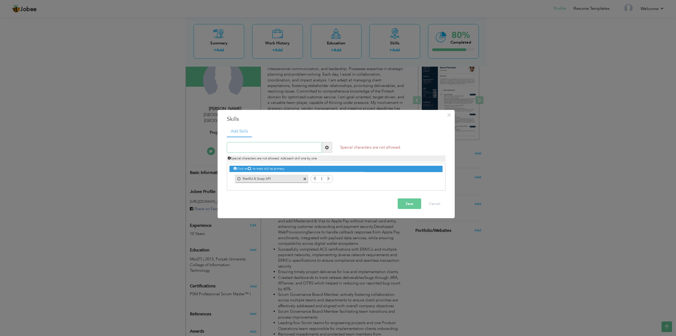
paste input "Jira Software, Jira Service Desk"
click at [252, 148] on input "Jira Software, Jira Service Desk" at bounding box center [274, 147] width 95 height 11
type input "Jira Software Jira Service Desk"
click at [327, 149] on span at bounding box center [327, 147] width 4 height 4
click at [263, 148] on input "text" at bounding box center [274, 147] width 95 height 11
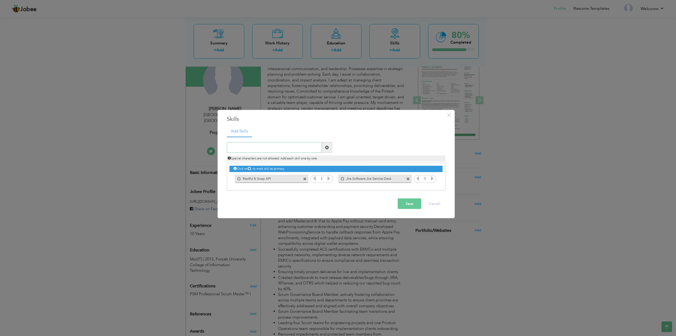
paste input "Documentation and Business Analysis"
type input "Documentation and Business Analysis"
click at [328, 147] on span at bounding box center [327, 147] width 4 height 4
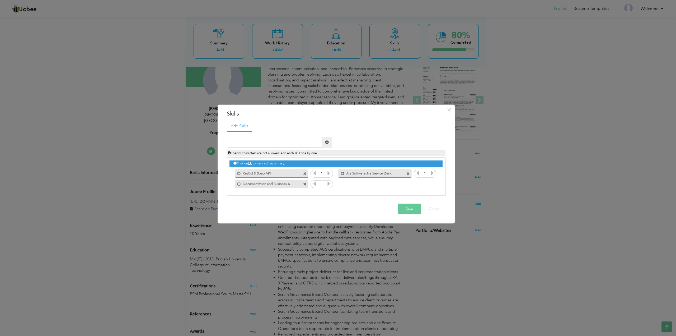
click at [264, 143] on input "text" at bounding box center [274, 142] width 95 height 11
paste input "Data Analysis and Visualization"
type input "Data Analysis and Visualization"
click at [327, 142] on span at bounding box center [327, 142] width 4 height 4
click at [252, 141] on input "text" at bounding box center [274, 142] width 95 height 11
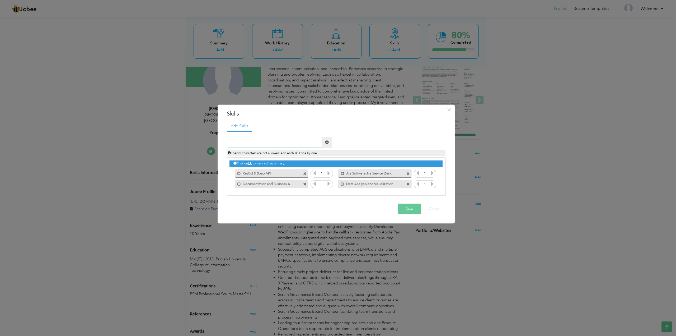
paste input "rogram Management"
click at [230, 142] on input "rogram Management" at bounding box center [274, 142] width 95 height 11
type input "Project Management"
click at [325, 142] on span at bounding box center [327, 142] width 4 height 4
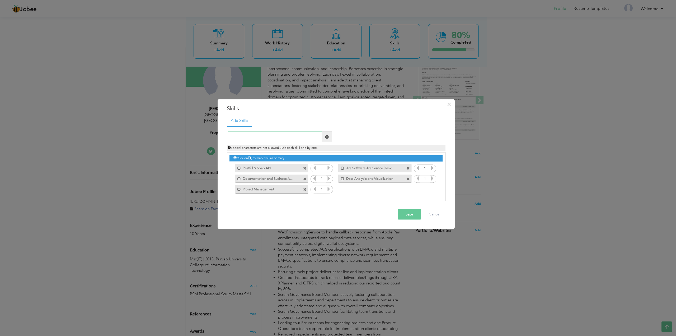
click at [253, 136] on input "text" at bounding box center [274, 137] width 95 height 11
type input "Product Managment"
click at [327, 138] on span at bounding box center [327, 137] width 4 height 4
click at [252, 137] on input "text" at bounding box center [274, 137] width 95 height 11
type input "Confuleranc"
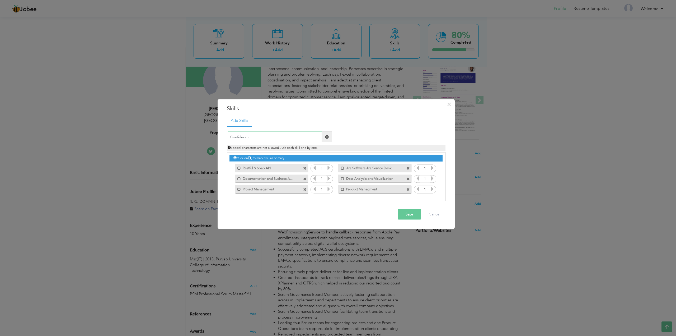
drag, startPoint x: 251, startPoint y: 137, endPoint x: 222, endPoint y: 137, distance: 29.6
click at [222, 137] on div "× Skills Add Skills Confuleranc Duplicate entry Mark as primary skill." at bounding box center [336, 164] width 237 height 130
click at [259, 137] on input "text" at bounding box center [274, 137] width 95 height 11
paste input "Online Ticketing Response System"
type input "Online Ticketing Response System"
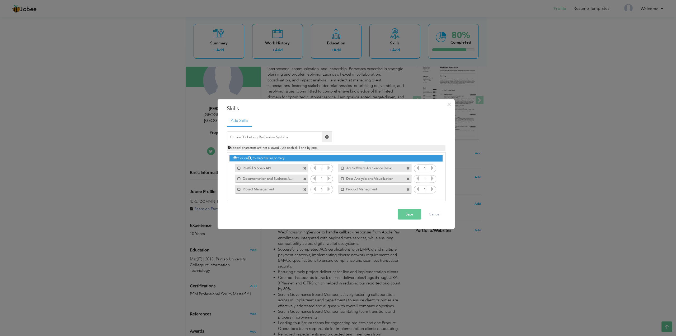
click at [326, 138] on span at bounding box center [327, 137] width 4 height 4
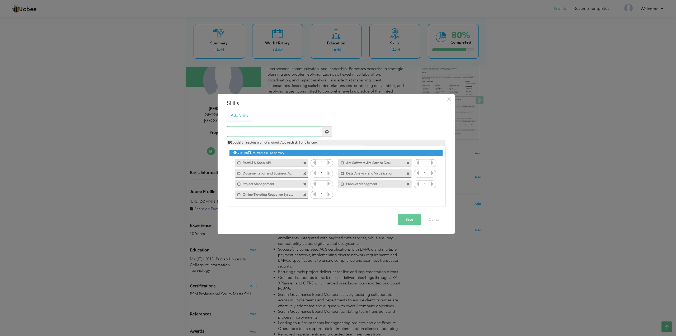
click at [279, 133] on input "text" at bounding box center [274, 131] width 95 height 11
paste input "Client Success Management"
type input "Client Success Management"
click at [325, 133] on span at bounding box center [327, 131] width 4 height 4
click at [281, 132] on input "text" at bounding box center [274, 131] width 95 height 11
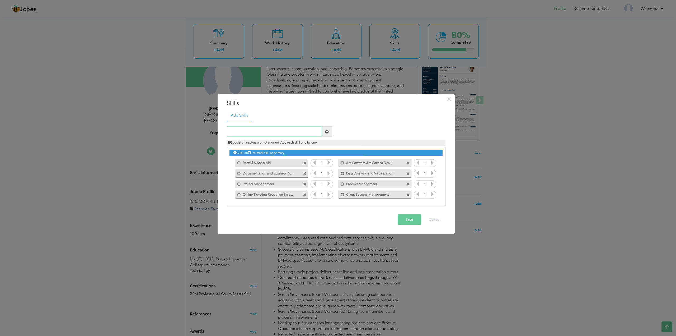
paste input "Client Interaction"
type input "Client Interaction"
click at [328, 132] on span at bounding box center [327, 131] width 4 height 4
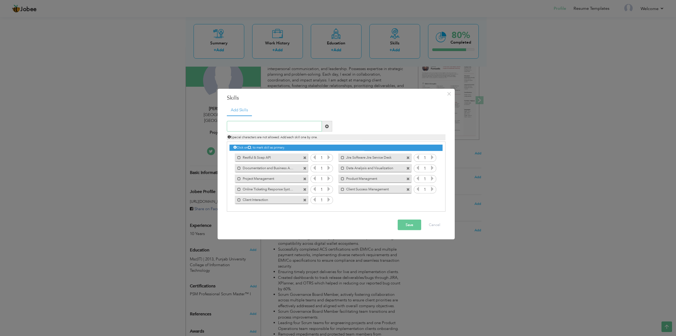
click at [274, 126] on input "text" at bounding box center [274, 126] width 95 height 11
paste input "Team Building"
type input "Team Building"
click at [328, 125] on span at bounding box center [327, 126] width 4 height 4
click at [411, 223] on button "Save" at bounding box center [410, 224] width 24 height 11
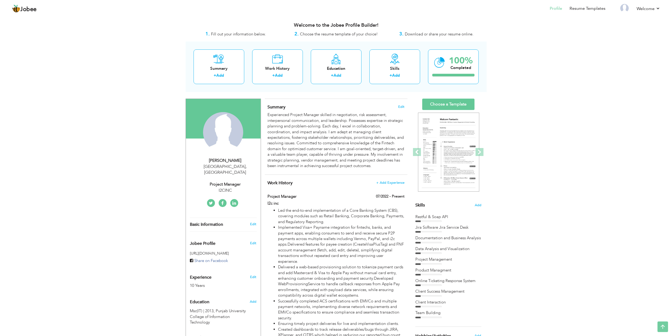
scroll to position [0, 0]
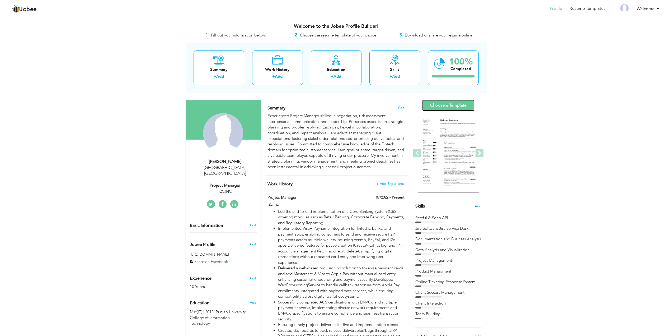
click at [452, 104] on link "Choose a Template" at bounding box center [448, 105] width 52 height 11
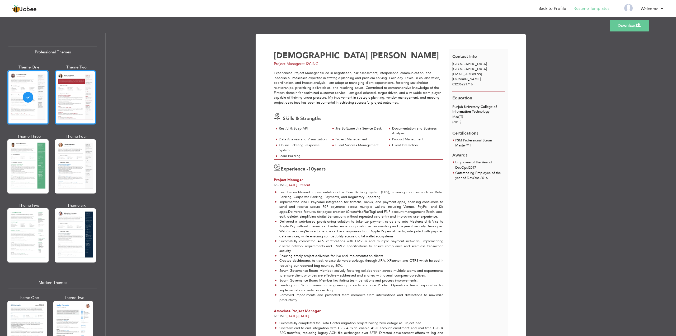
click at [71, 96] on div at bounding box center [75, 97] width 41 height 54
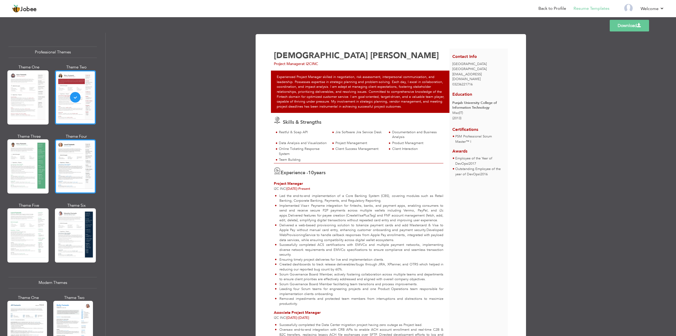
click at [72, 154] on div at bounding box center [75, 166] width 41 height 54
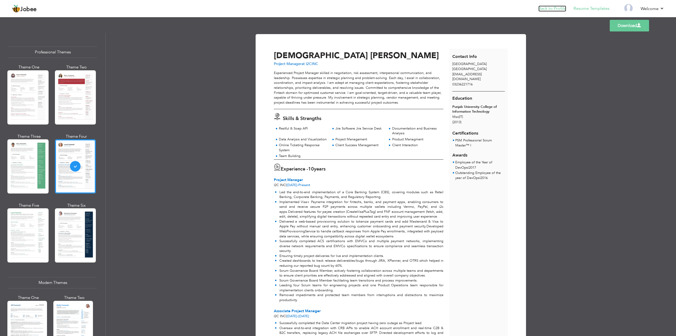
click at [562, 9] on link "Back to Profile" at bounding box center [552, 9] width 28 height 6
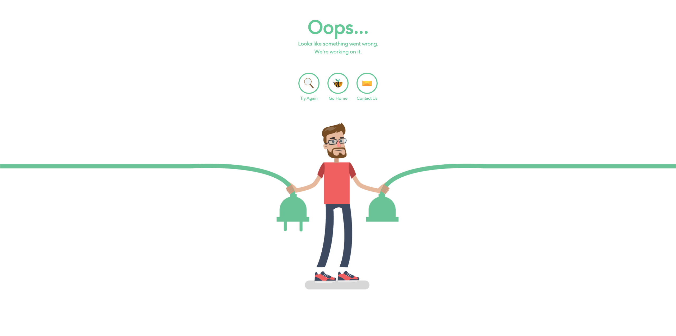
click at [309, 85] on li "Try Again" at bounding box center [308, 87] width 21 height 29
click at [337, 85] on li "Go Home" at bounding box center [337, 87] width 21 height 29
click at [310, 87] on li "Try Again" at bounding box center [308, 87] width 21 height 29
click at [309, 82] on li "Try Again" at bounding box center [308, 87] width 21 height 29
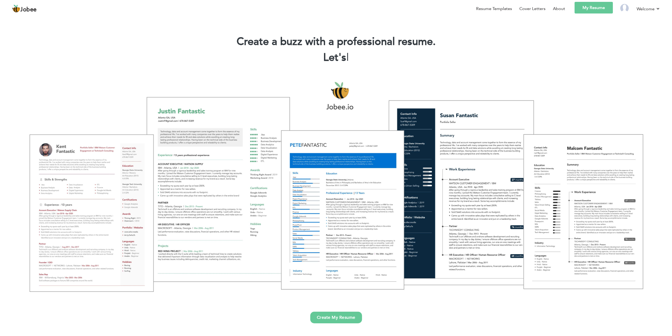
click at [604, 7] on link "My Resume" at bounding box center [594, 8] width 38 height 12
click at [595, 7] on link "My Resume" at bounding box center [594, 8] width 38 height 12
click at [592, 7] on link "My Resume" at bounding box center [594, 8] width 38 height 12
click at [591, 8] on link "My Resume" at bounding box center [594, 8] width 38 height 12
click at [337, 321] on link "Create My Resume" at bounding box center [336, 317] width 52 height 12
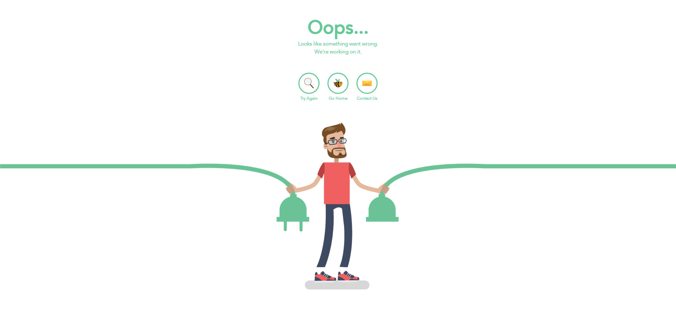
click at [365, 84] on li "Contact Us" at bounding box center [366, 87] width 21 height 29
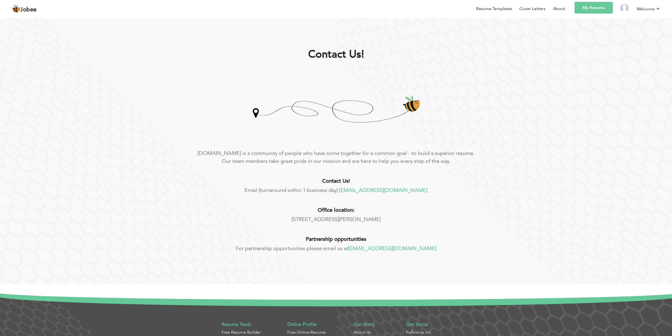
click at [595, 9] on link "My Resume" at bounding box center [594, 8] width 38 height 12
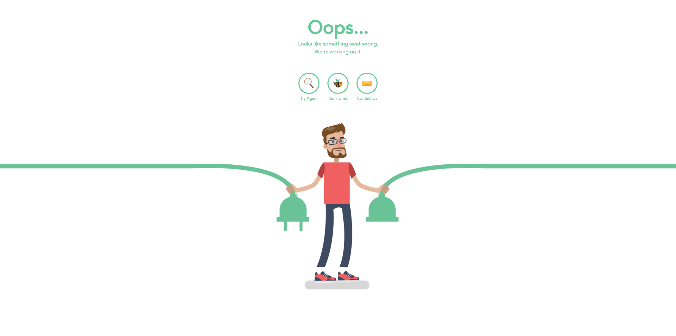
click at [308, 83] on li "Try Again" at bounding box center [308, 87] width 21 height 29
click at [309, 88] on li "Try Again" at bounding box center [308, 87] width 21 height 29
click at [307, 84] on li "Try Again" at bounding box center [308, 87] width 21 height 29
click at [311, 82] on li "Try Again" at bounding box center [308, 87] width 21 height 29
click at [340, 81] on li "Go Home" at bounding box center [337, 87] width 21 height 29
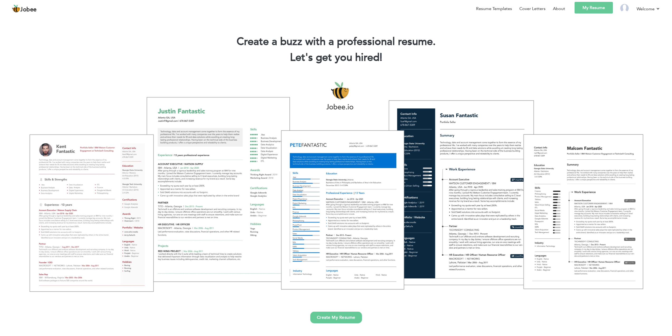
click at [348, 220] on div at bounding box center [336, 186] width 664 height 235
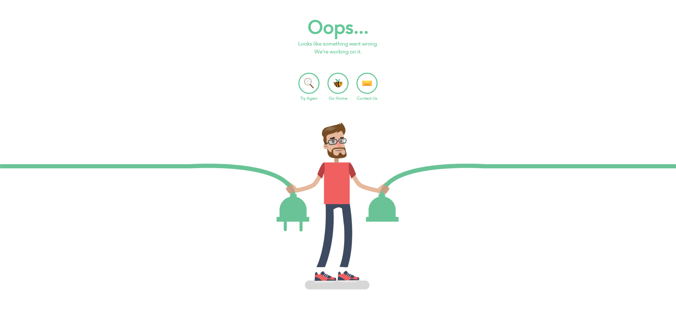
click at [311, 91] on li "Try Again" at bounding box center [308, 87] width 21 height 29
click at [309, 85] on li "Try Again" at bounding box center [308, 87] width 21 height 29
click at [306, 86] on li "Try Again" at bounding box center [308, 87] width 21 height 29
click at [312, 84] on li "Try Again" at bounding box center [308, 87] width 21 height 29
click at [335, 82] on li "Go Home" at bounding box center [337, 87] width 21 height 29
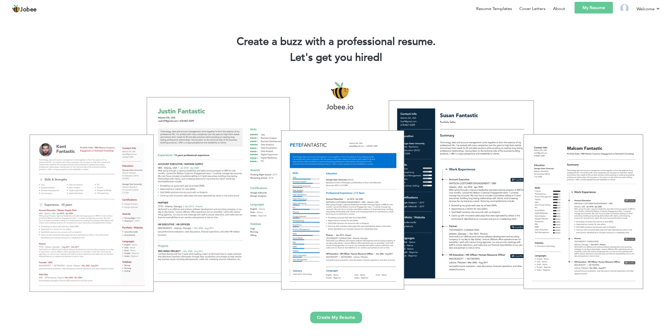
click at [597, 8] on link "My Resume" at bounding box center [594, 8] width 38 height 12
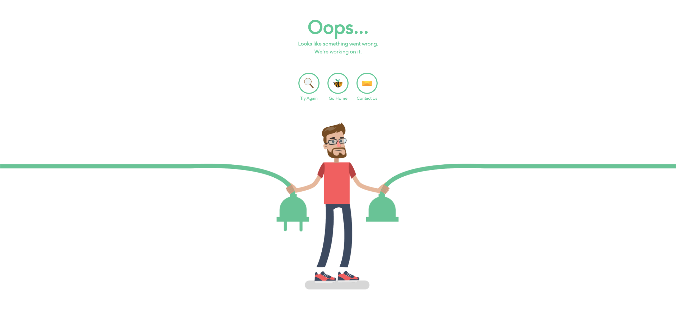
click at [311, 77] on li "Try Again" at bounding box center [308, 87] width 21 height 29
click at [309, 82] on li "Try Again" at bounding box center [308, 87] width 21 height 29
click at [309, 83] on li "Try Again" at bounding box center [308, 87] width 21 height 29
click at [343, 82] on li "Go Home" at bounding box center [337, 87] width 21 height 29
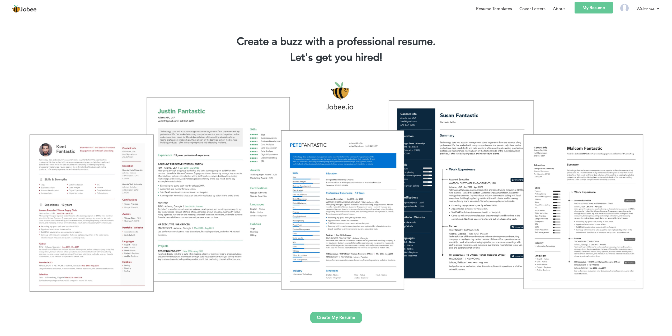
click at [588, 8] on link "My Resume" at bounding box center [594, 8] width 38 height 12
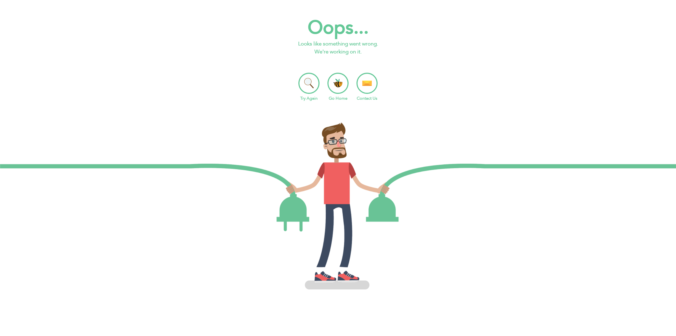
click at [313, 87] on li "Try Again" at bounding box center [308, 87] width 21 height 29
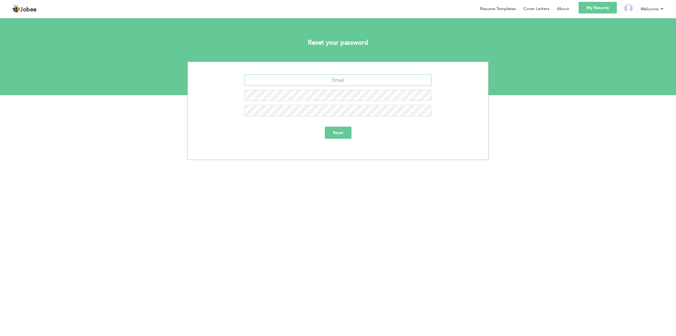
click at [347, 81] on input "text" at bounding box center [338, 79] width 187 height 11
type input "m.tahirameen@gmail.com"
click at [325, 126] on input "Reset" at bounding box center [338, 132] width 27 height 12
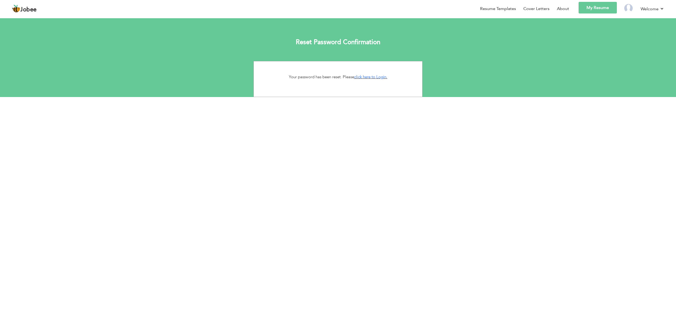
click at [600, 8] on link "My Resume" at bounding box center [598, 8] width 38 height 12
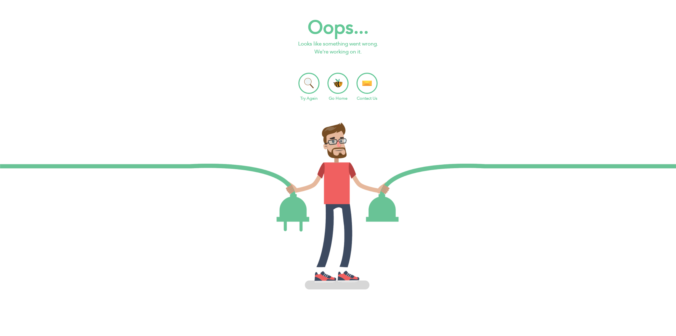
click at [307, 81] on li "Try Again" at bounding box center [308, 87] width 21 height 29
